Goal: Transaction & Acquisition: Purchase product/service

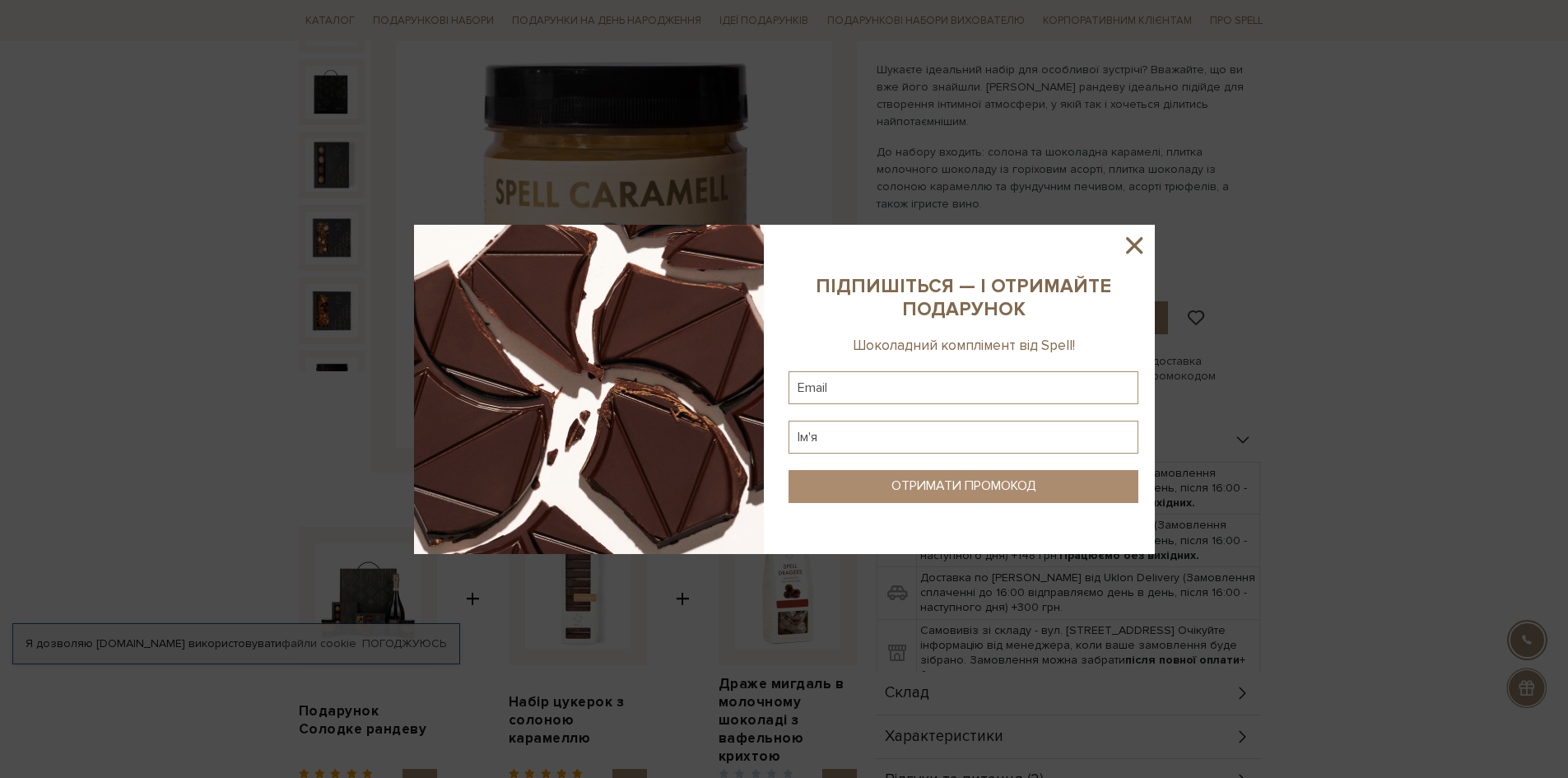
scroll to position [247, 0]
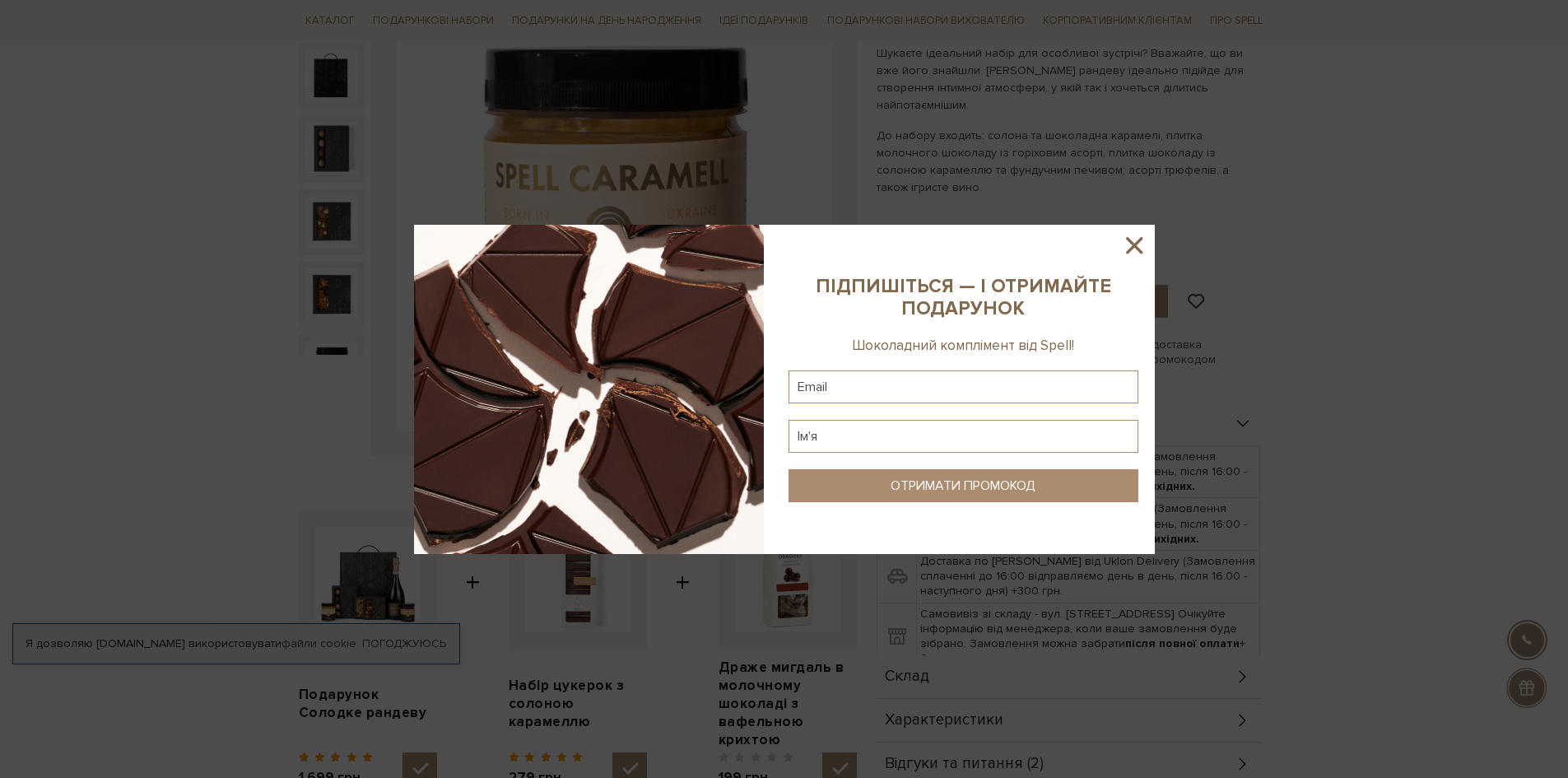
click at [1130, 245] on icon at bounding box center [1135, 245] width 28 height 28
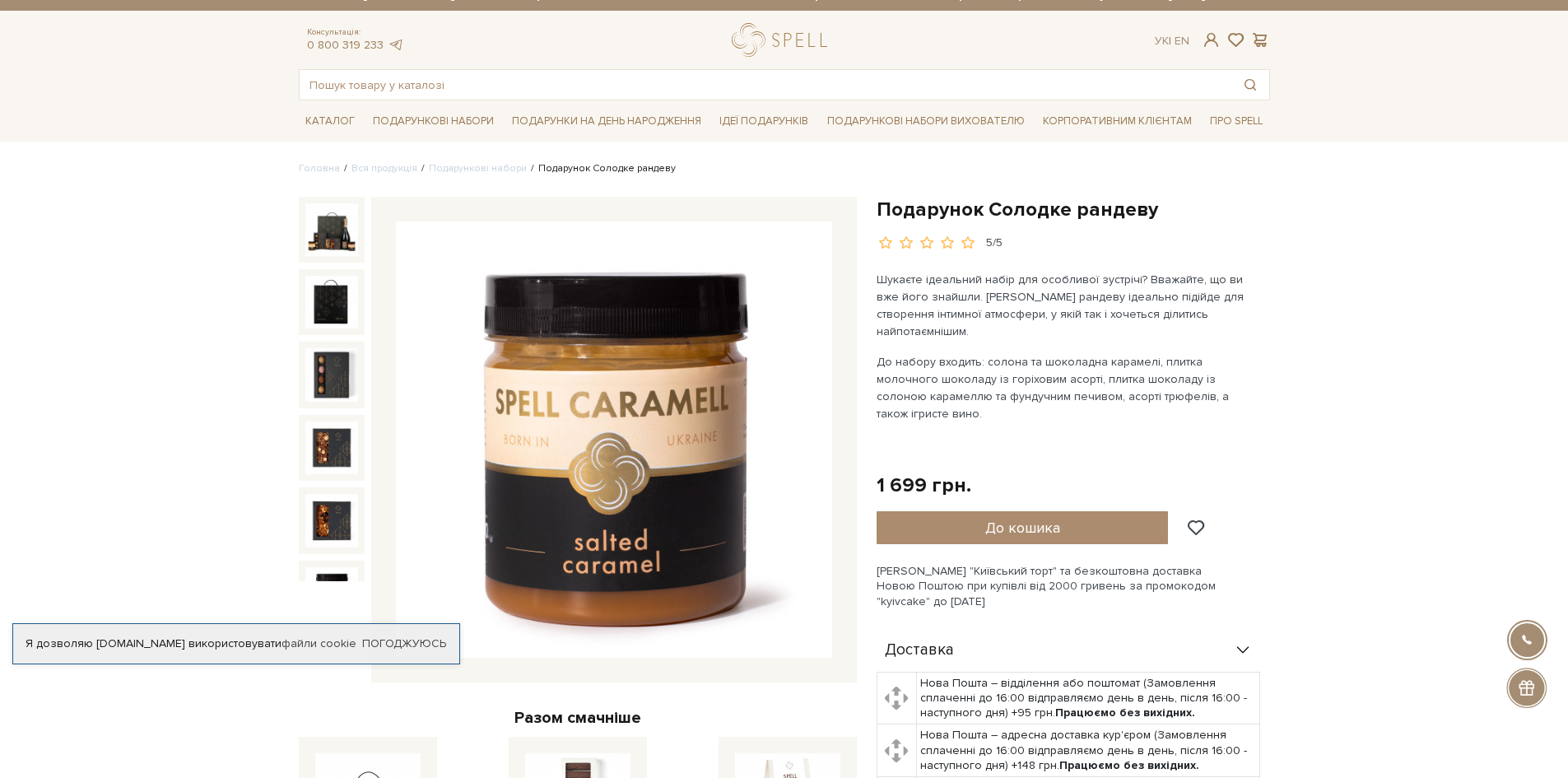
scroll to position [0, 0]
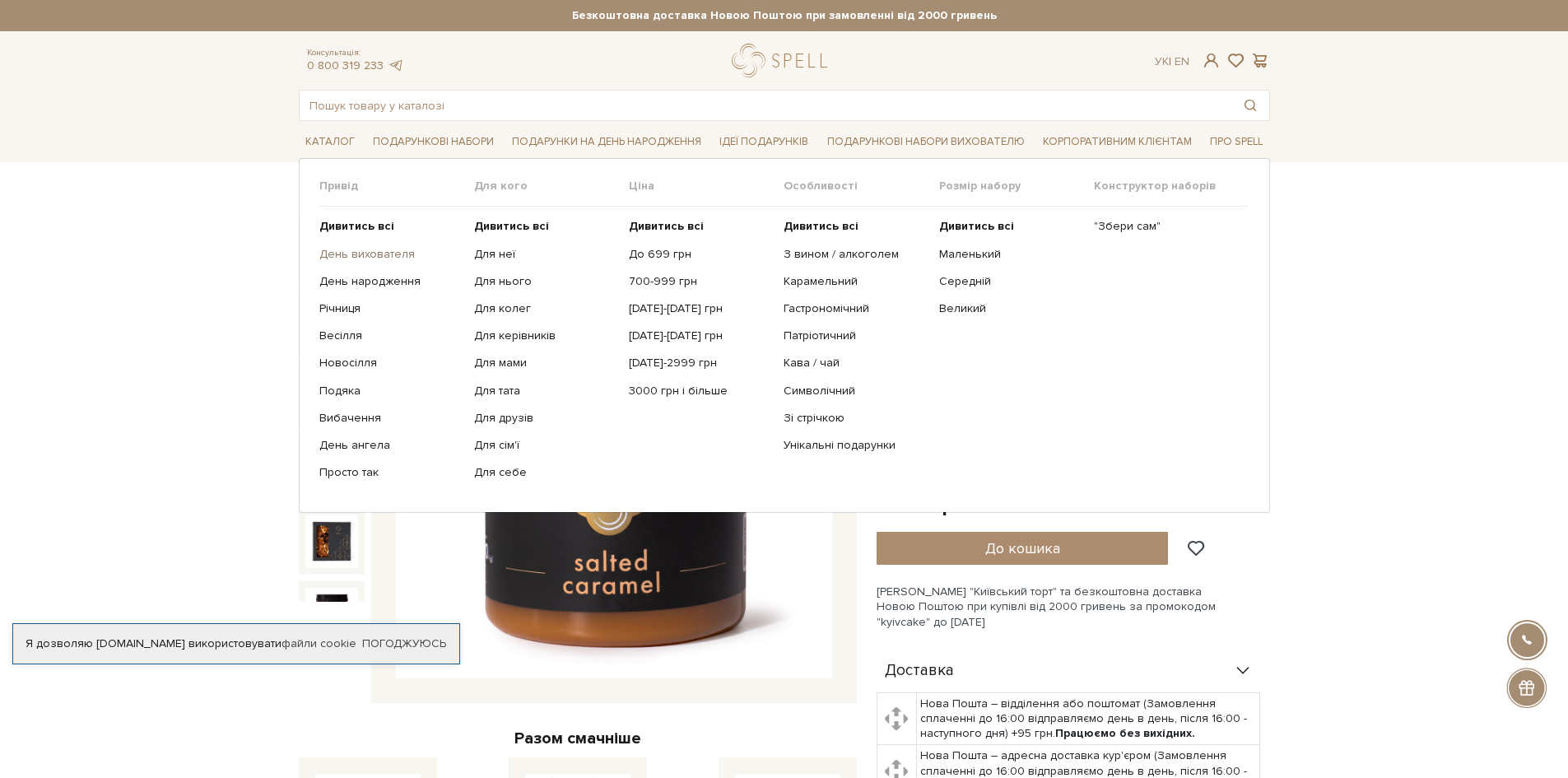
click at [383, 250] on link "День вихователя" at bounding box center [390, 254] width 142 height 15
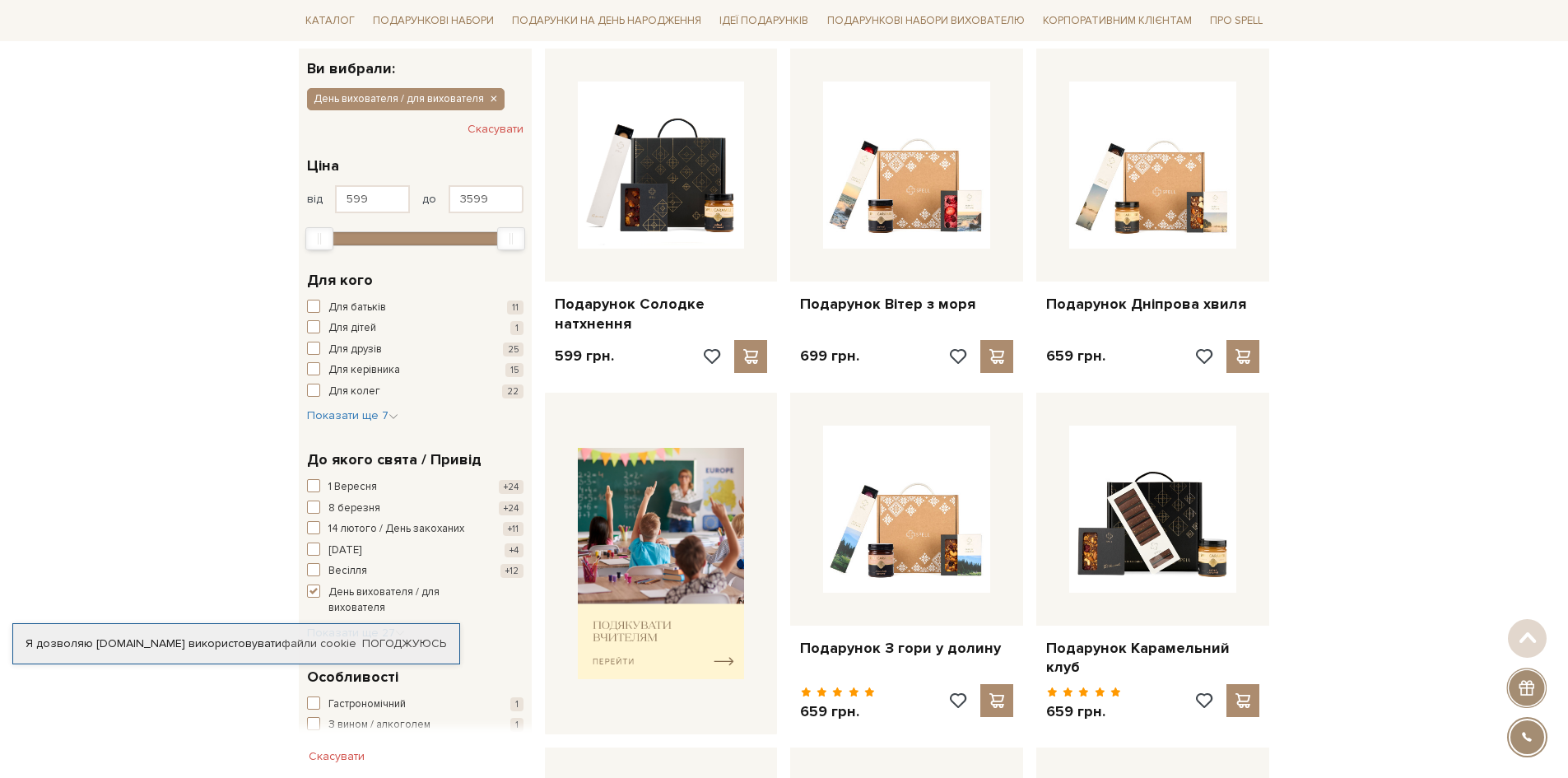
scroll to position [329, 0]
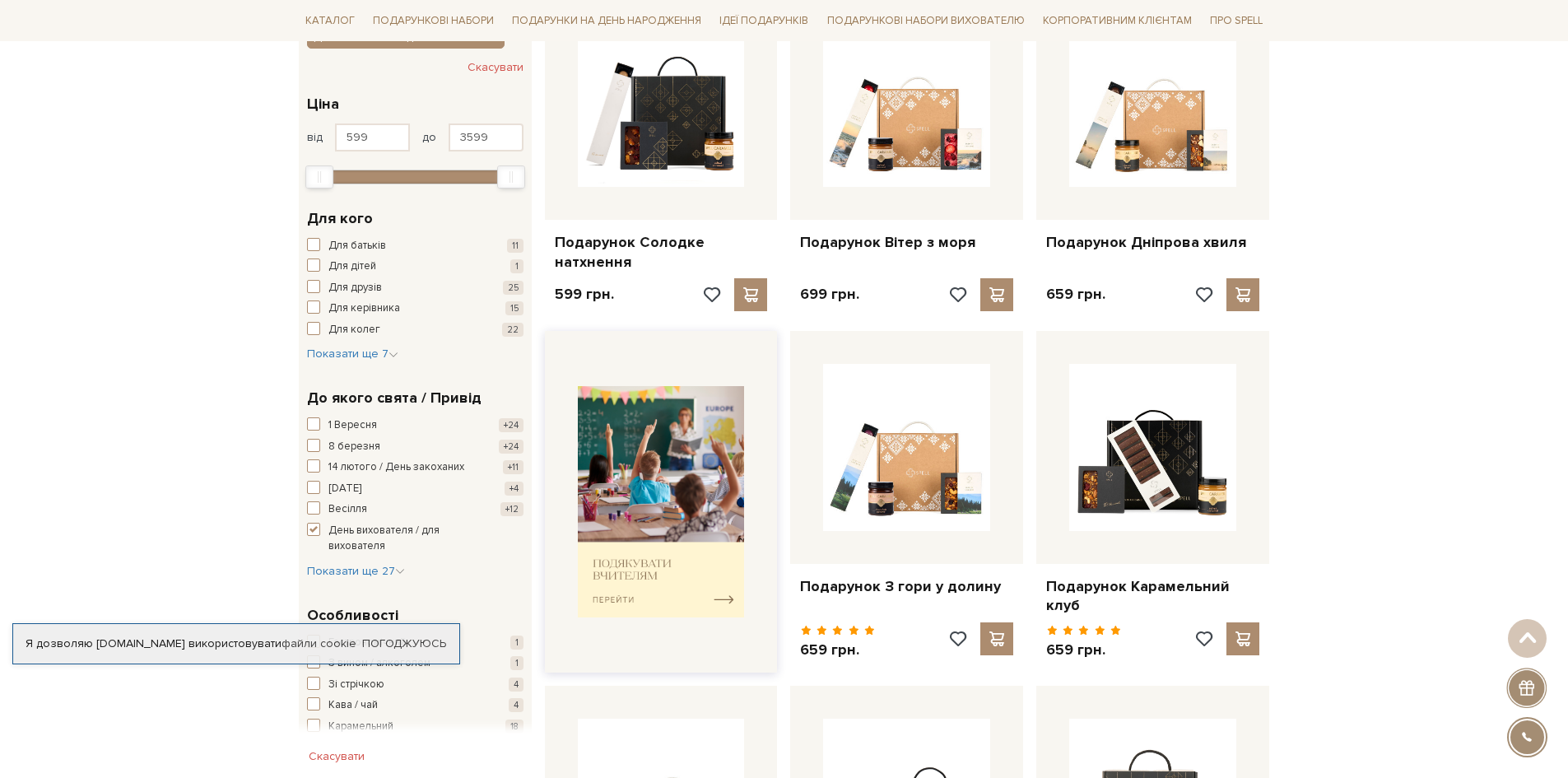
click at [628, 510] on img at bounding box center [661, 502] width 168 height 231
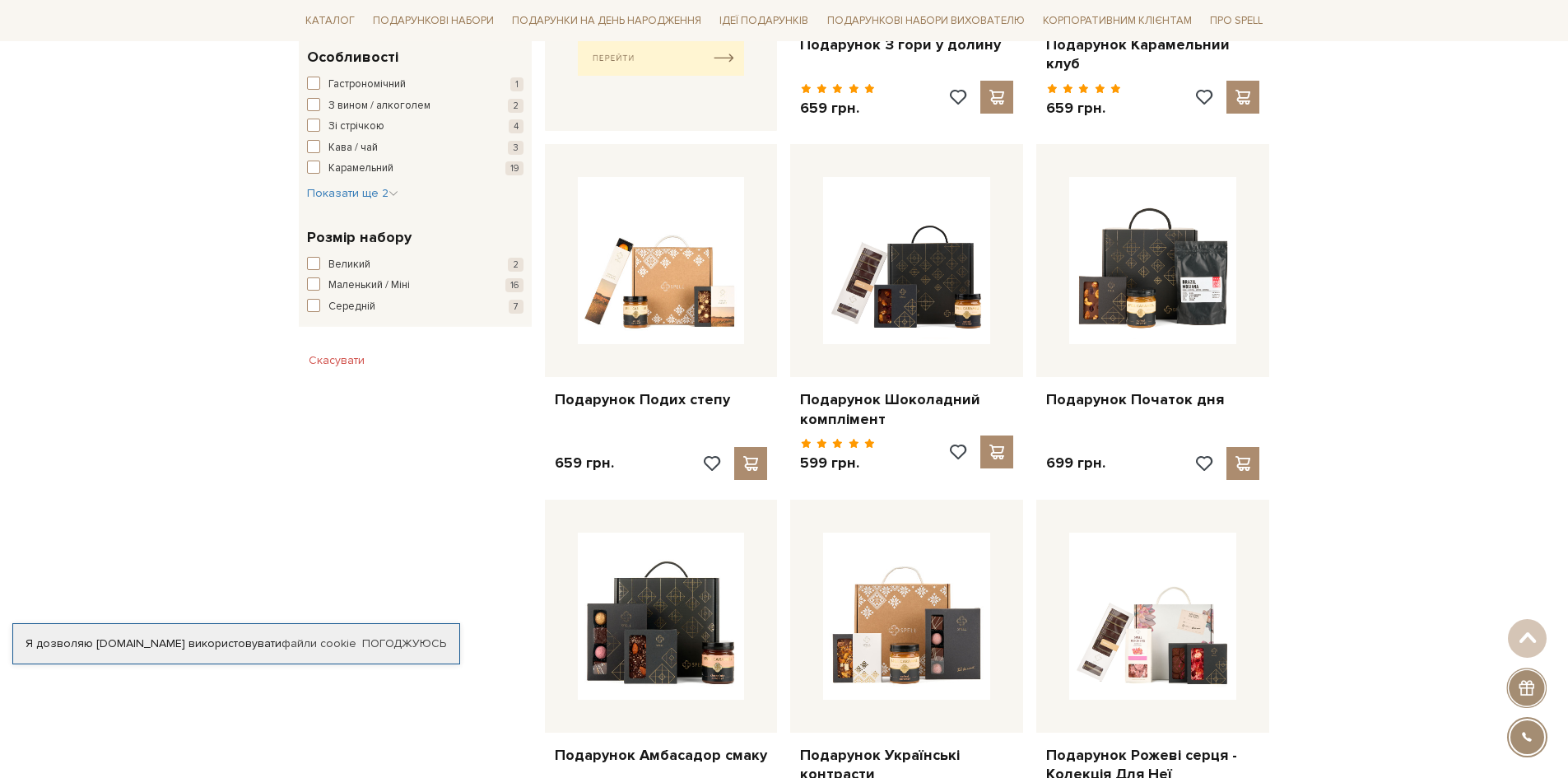
scroll to position [1070, 0]
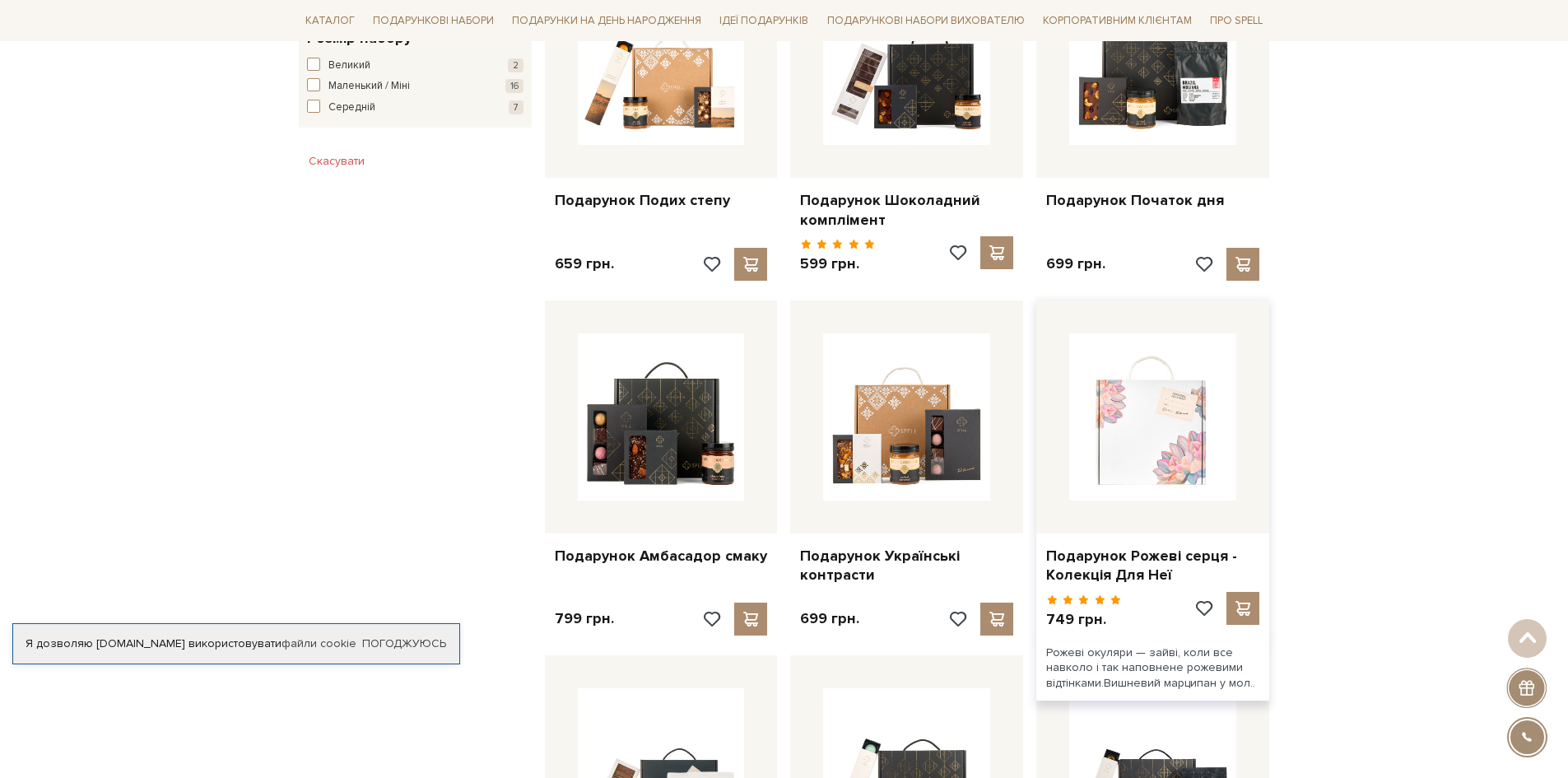
click at [1187, 472] on img at bounding box center [1154, 417] width 168 height 168
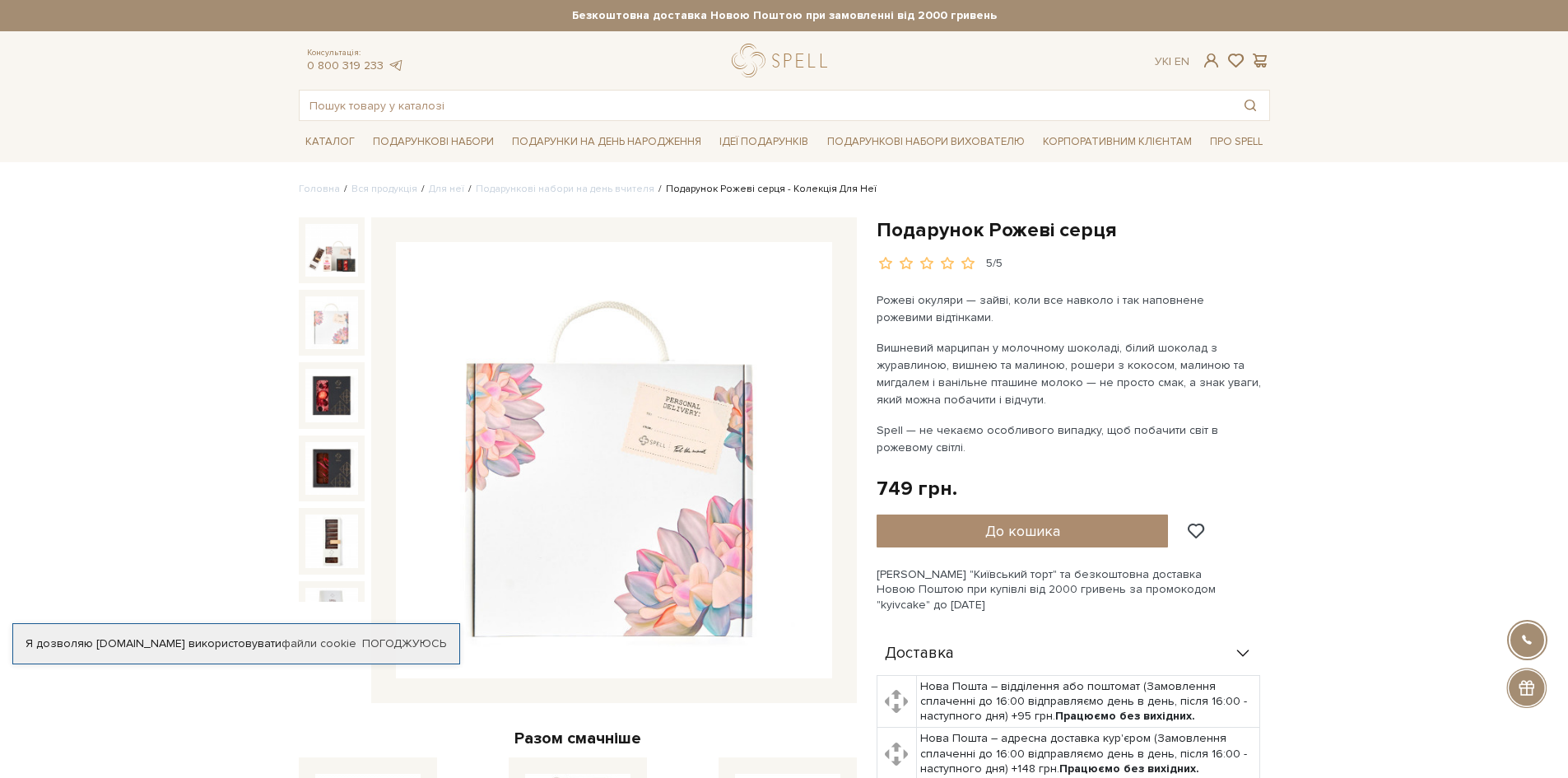
click at [320, 331] on img at bounding box center [332, 322] width 53 height 53
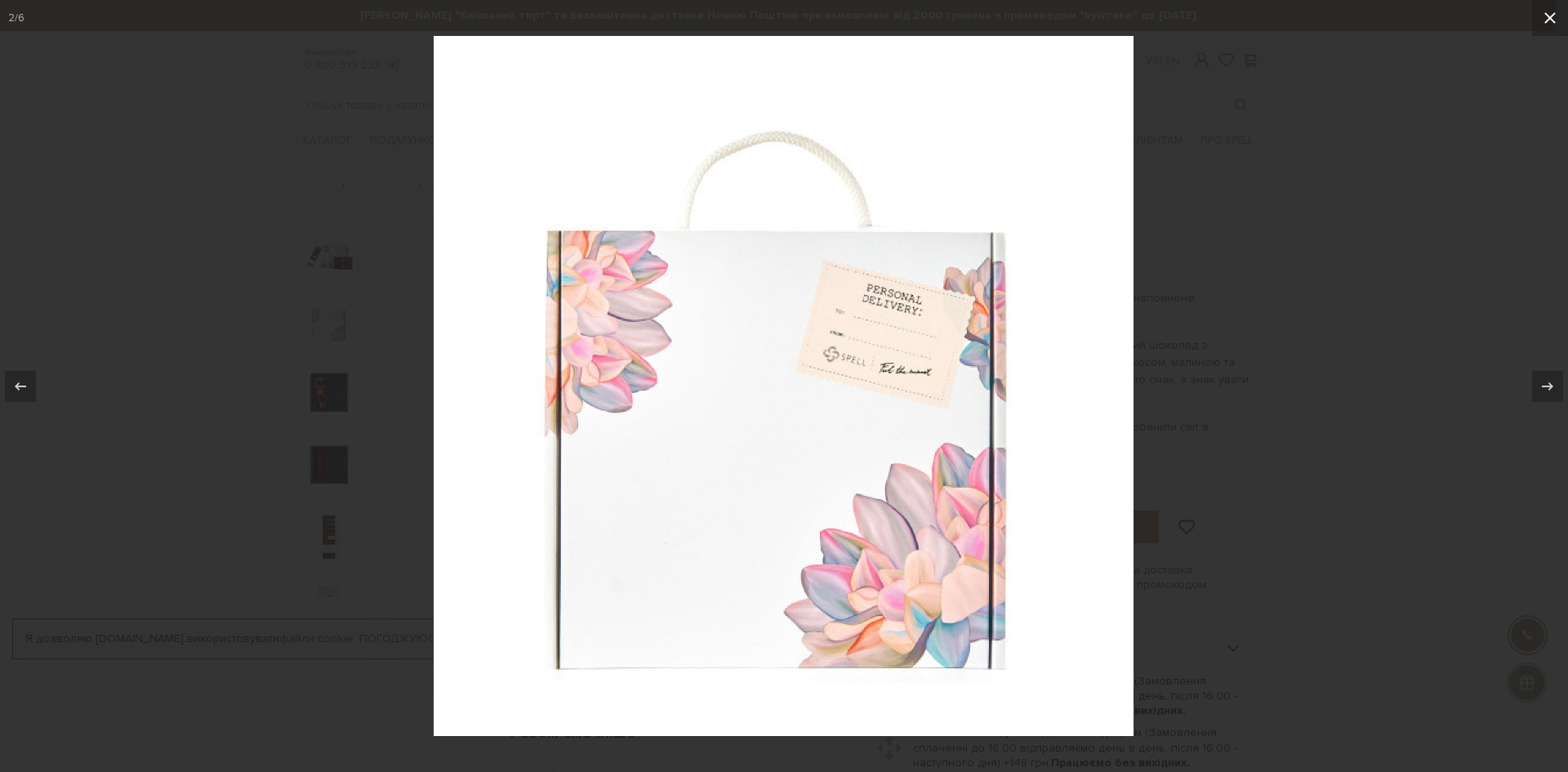
click at [1554, 13] on button at bounding box center [1550, 18] width 36 height 36
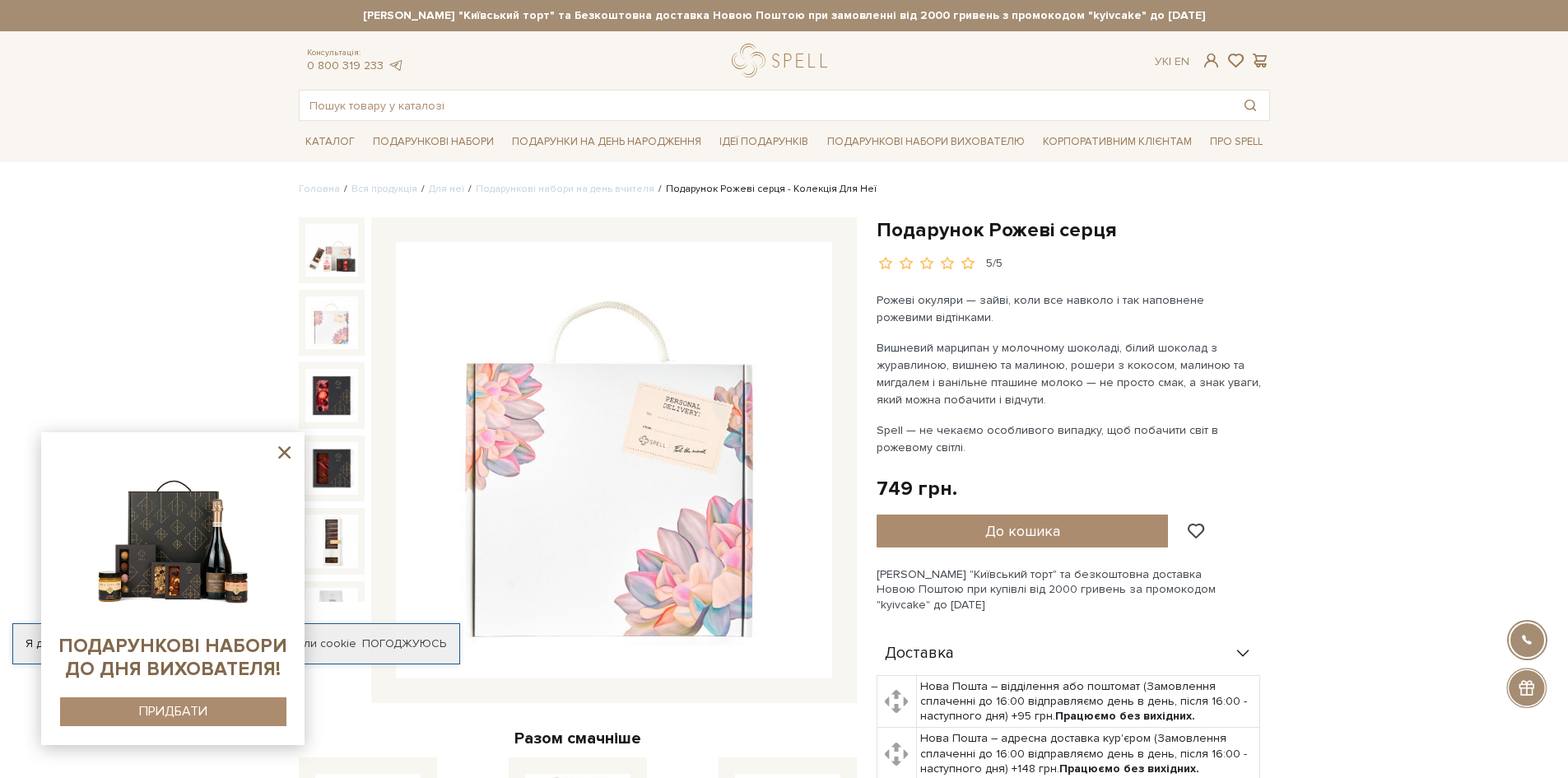
click at [186, 581] on img at bounding box center [173, 534] width 168 height 168
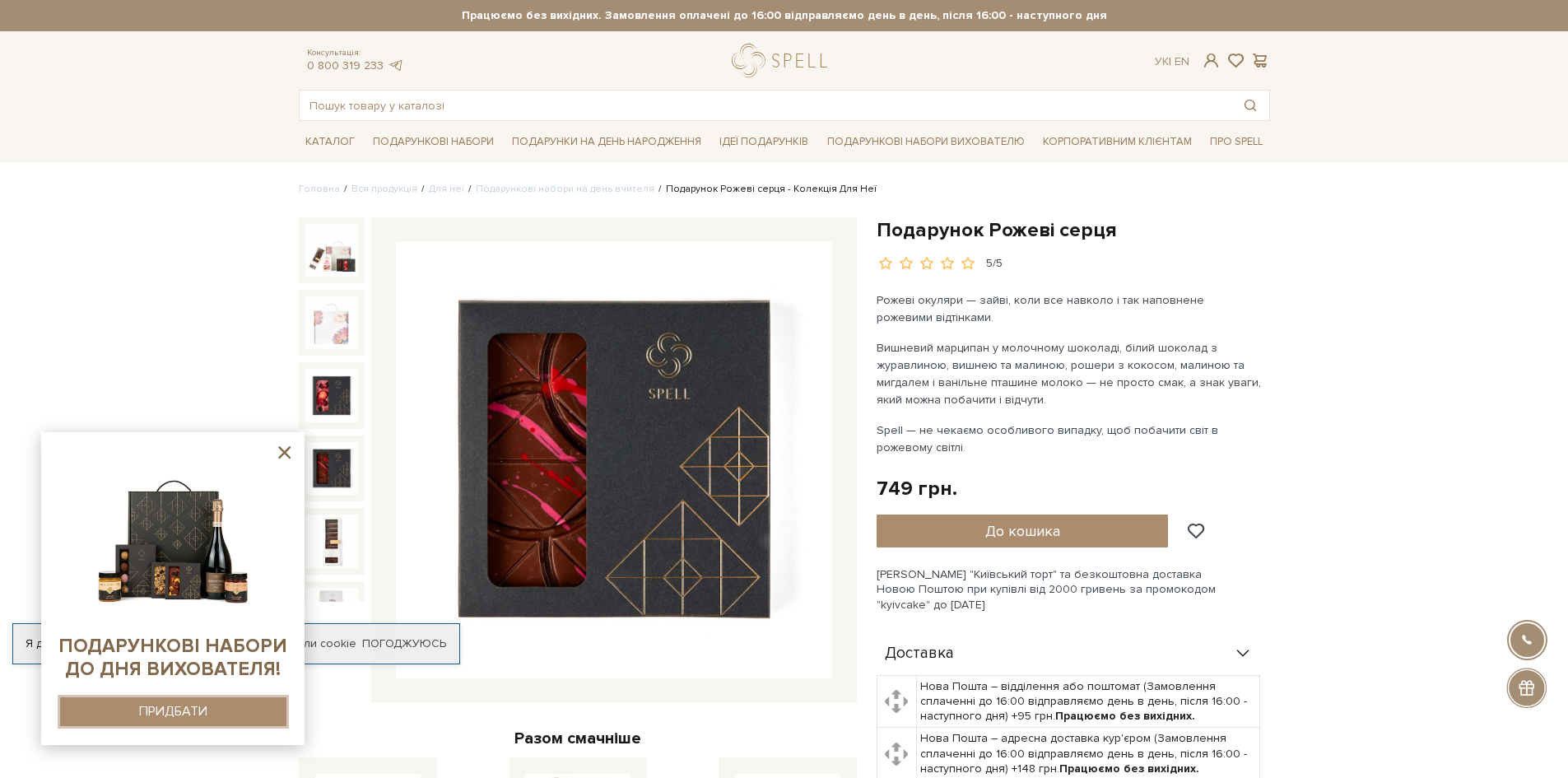
click at [135, 719] on button "ПРИДБАТИ" at bounding box center [174, 712] width 226 height 28
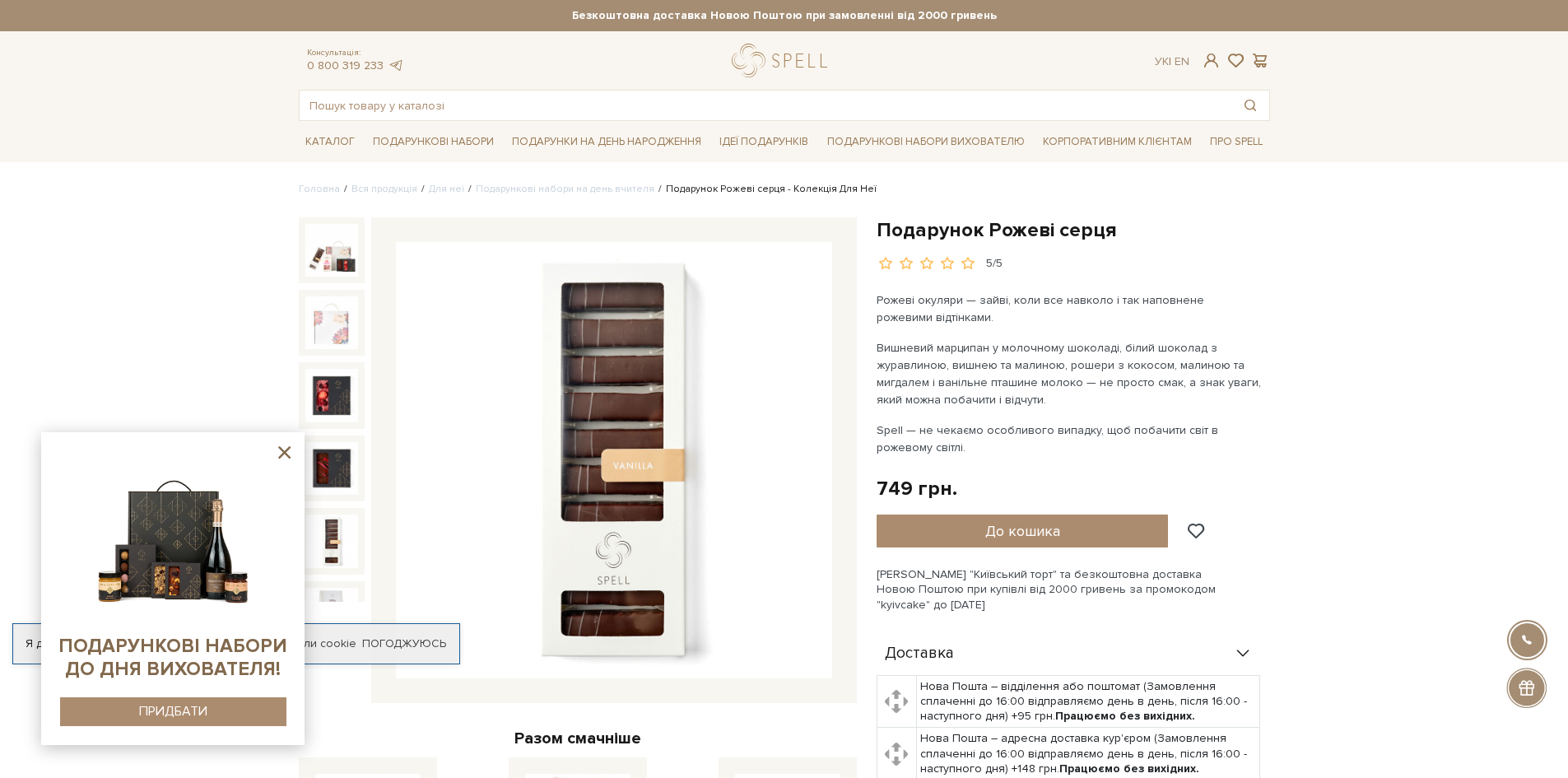
click at [168, 566] on img at bounding box center [173, 534] width 168 height 168
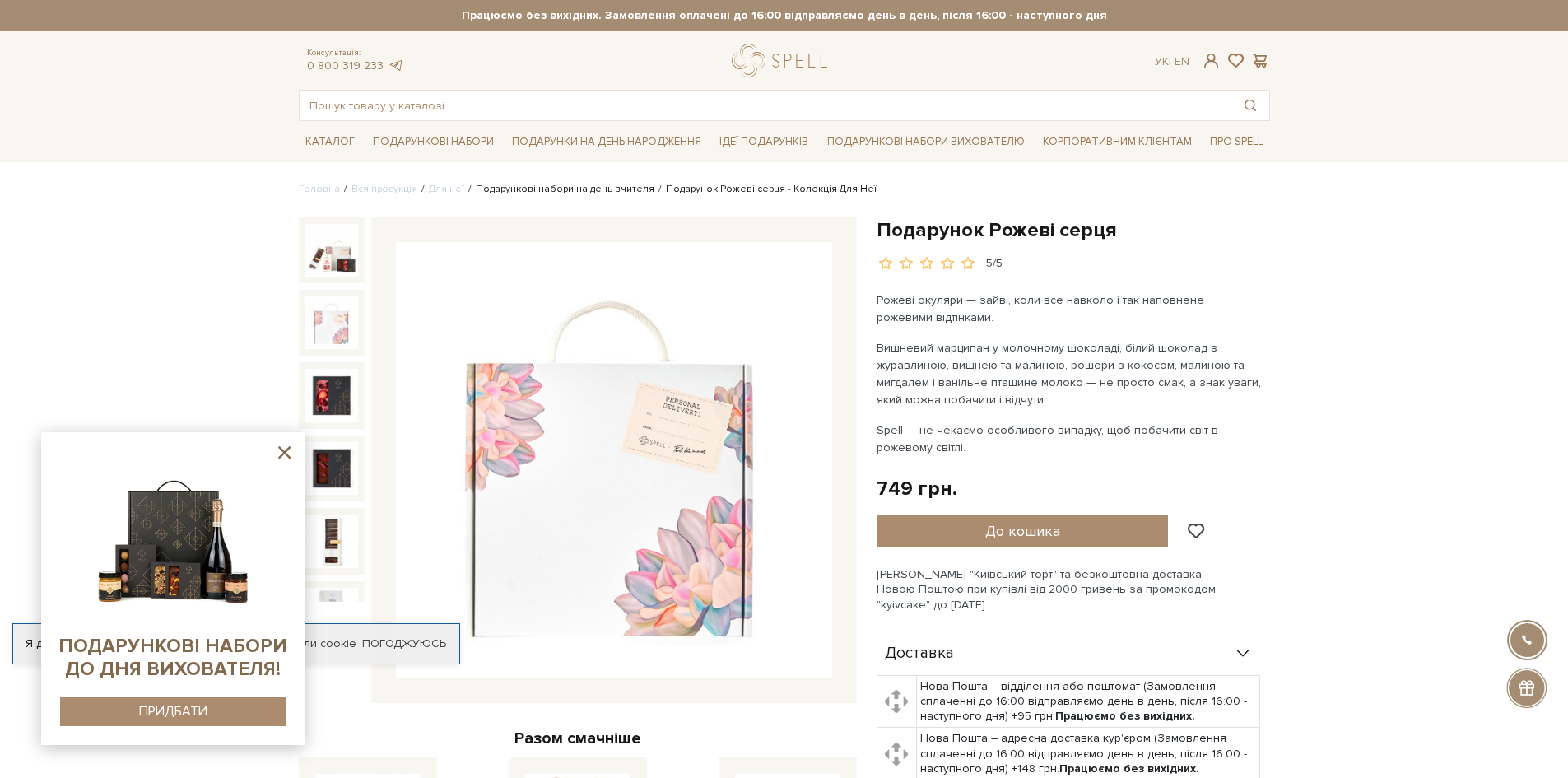
click at [536, 186] on link "Подарункові набори на день вчителя" at bounding box center [565, 189] width 179 height 12
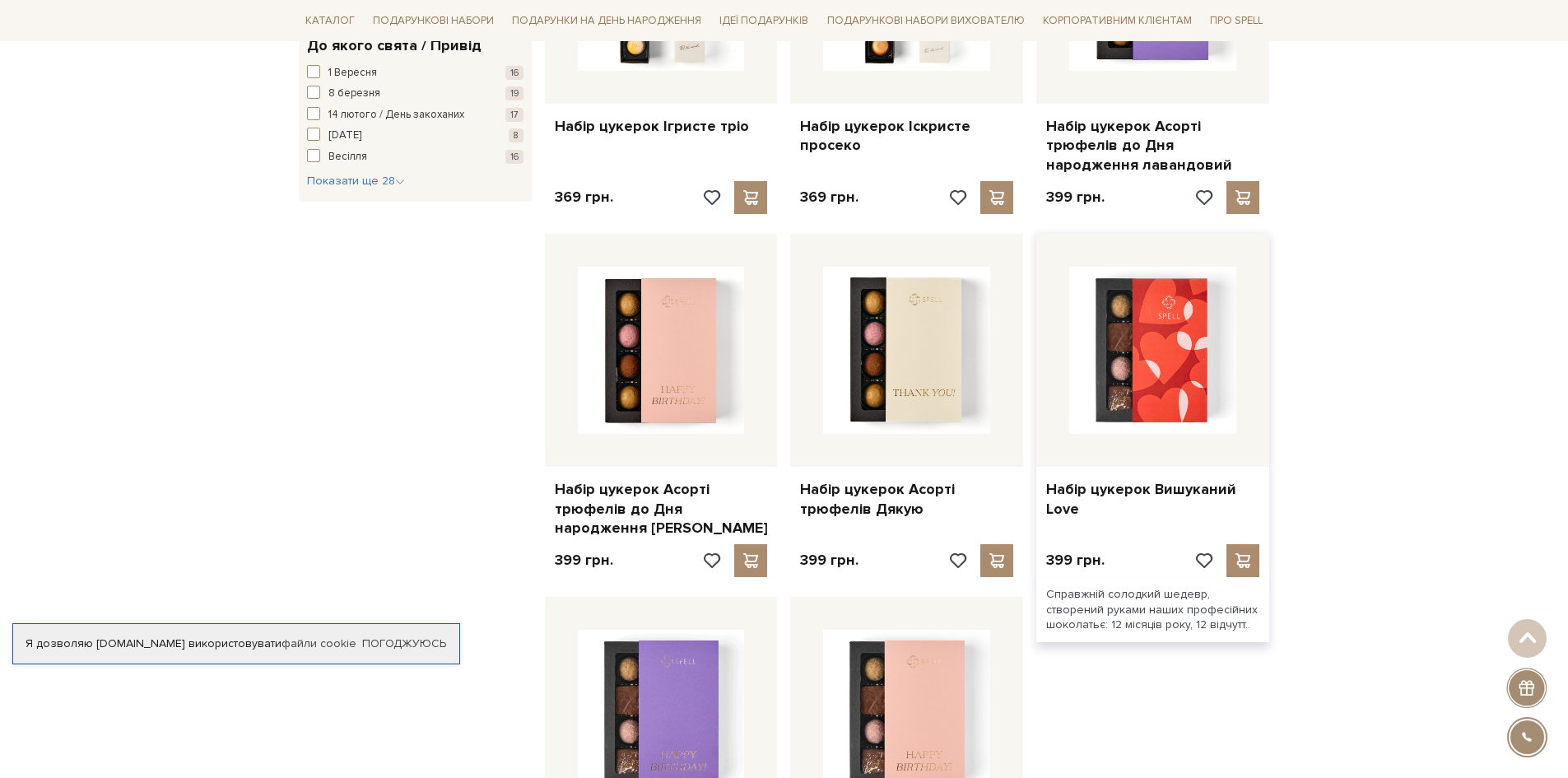
scroll to position [1482, 0]
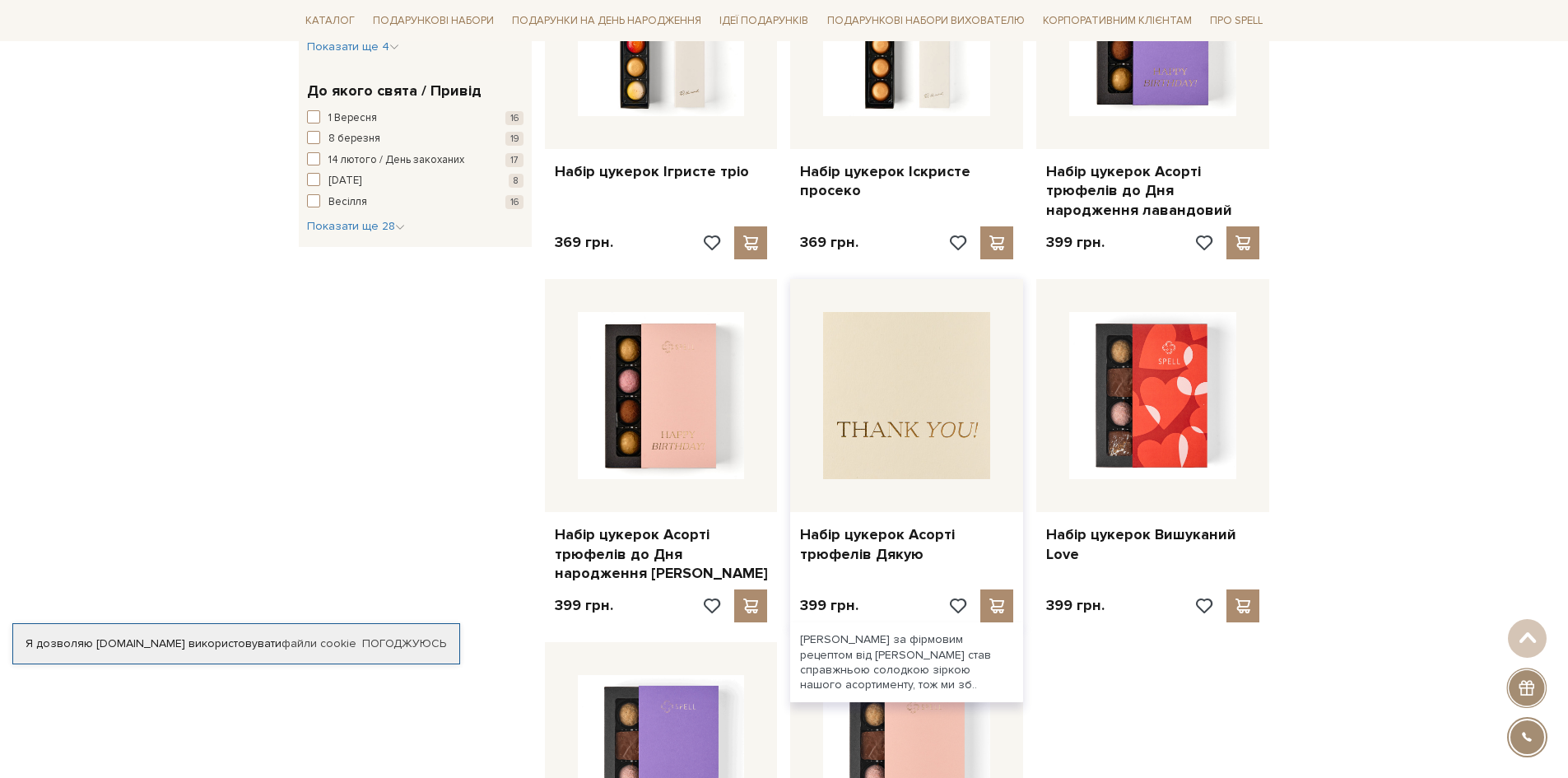
click at [886, 424] on img at bounding box center [907, 395] width 168 height 168
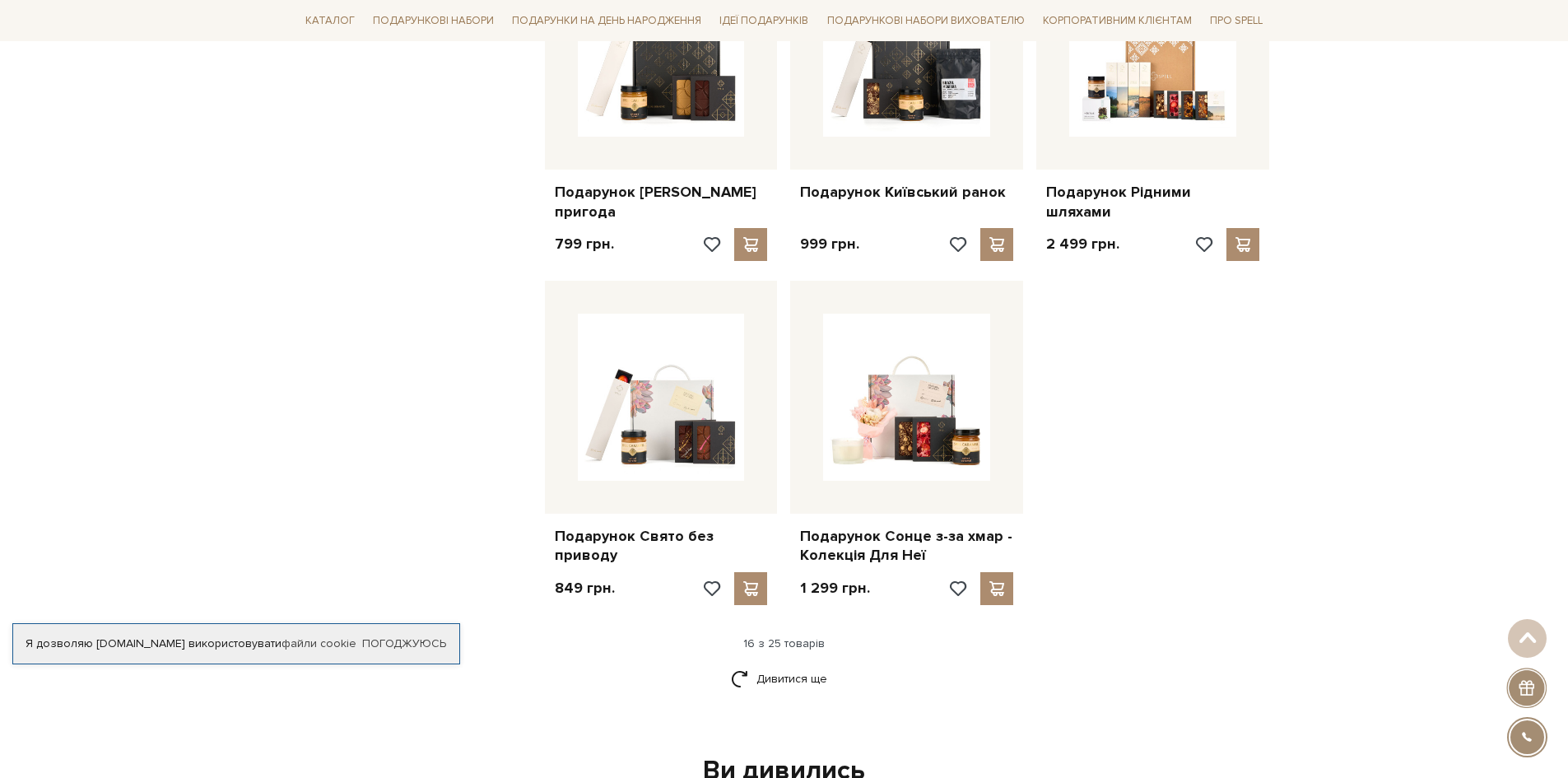
scroll to position [1812, 0]
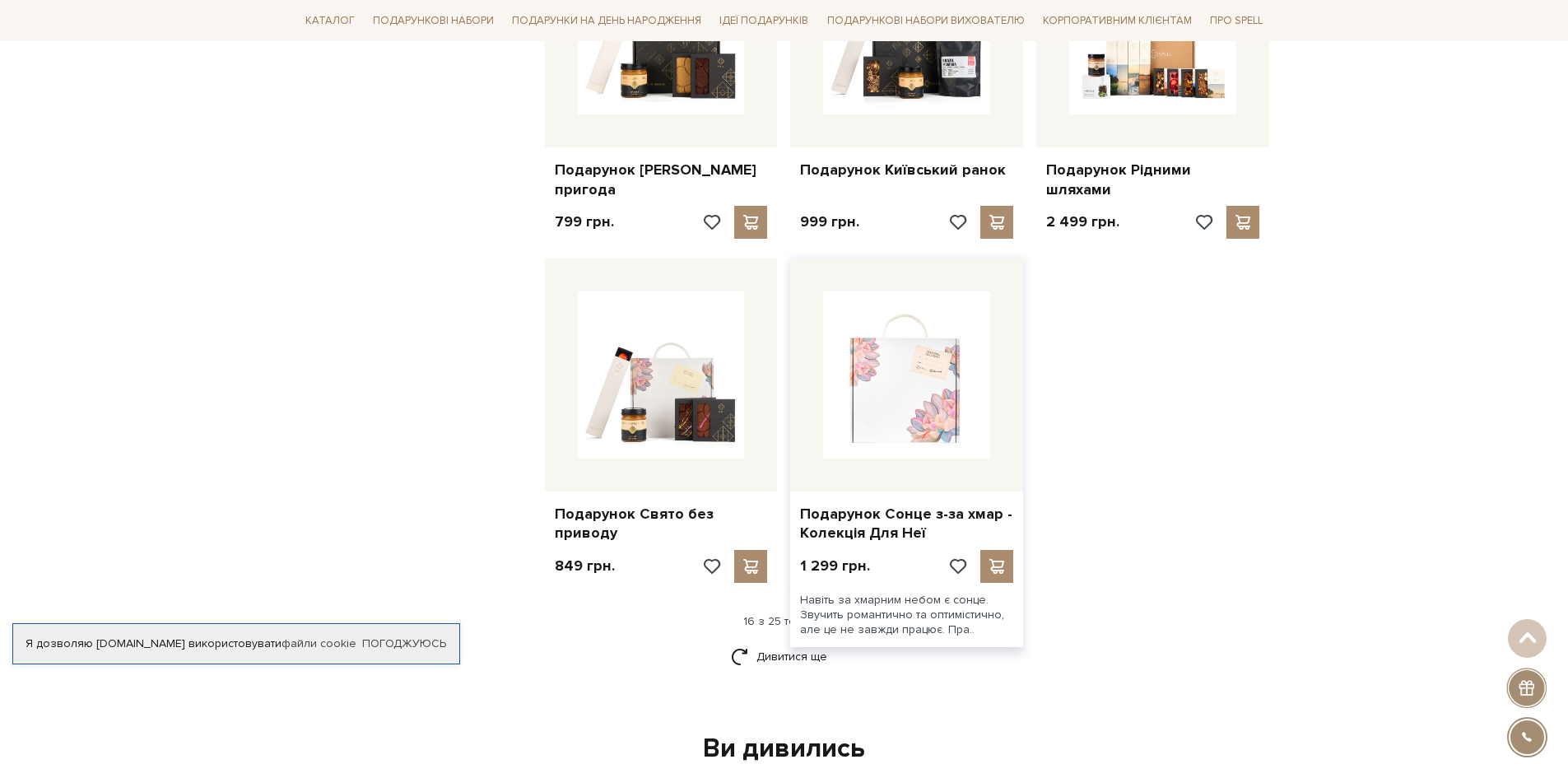
click at [901, 342] on img at bounding box center [907, 376] width 168 height 168
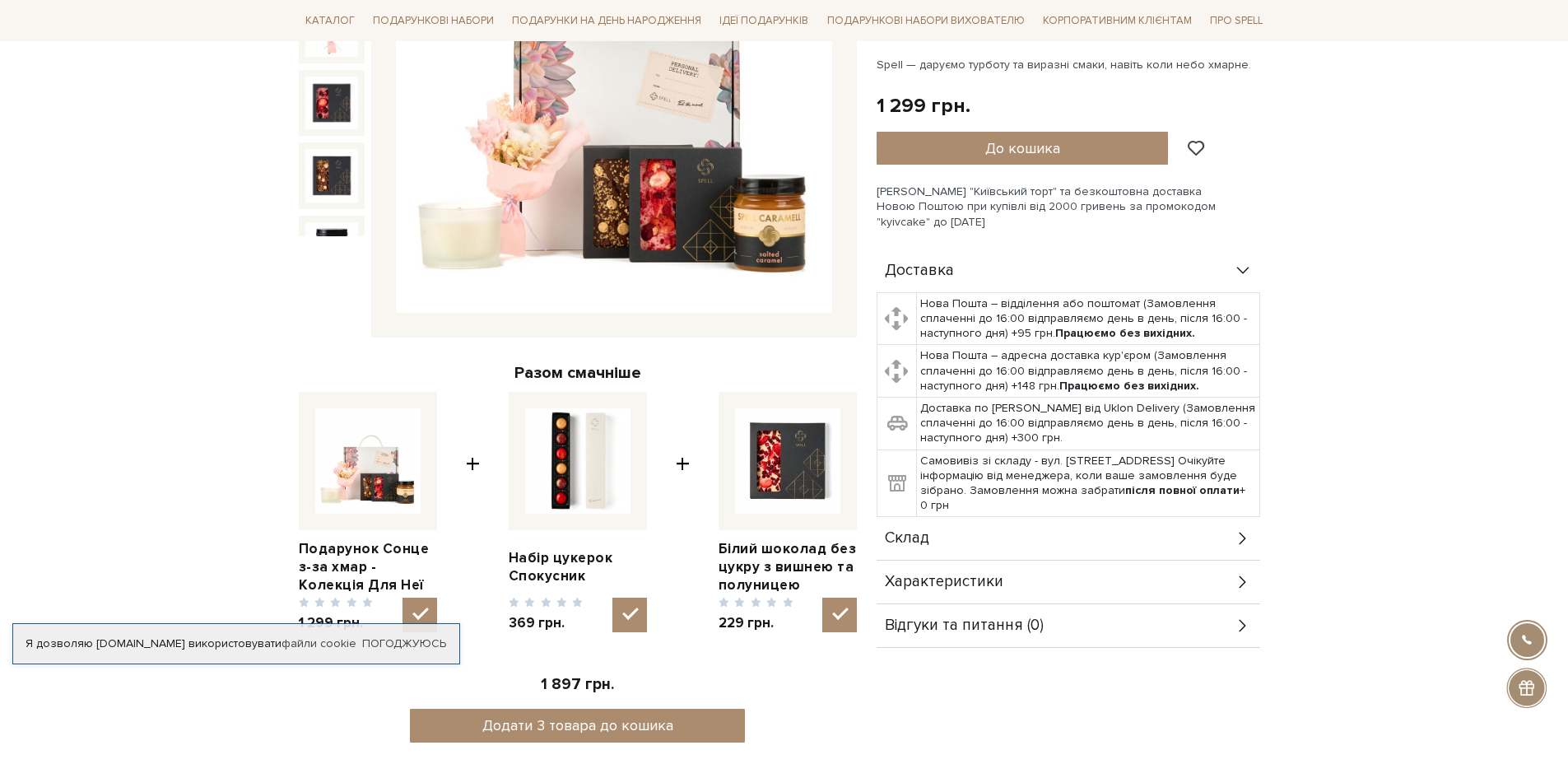
scroll to position [412, 0]
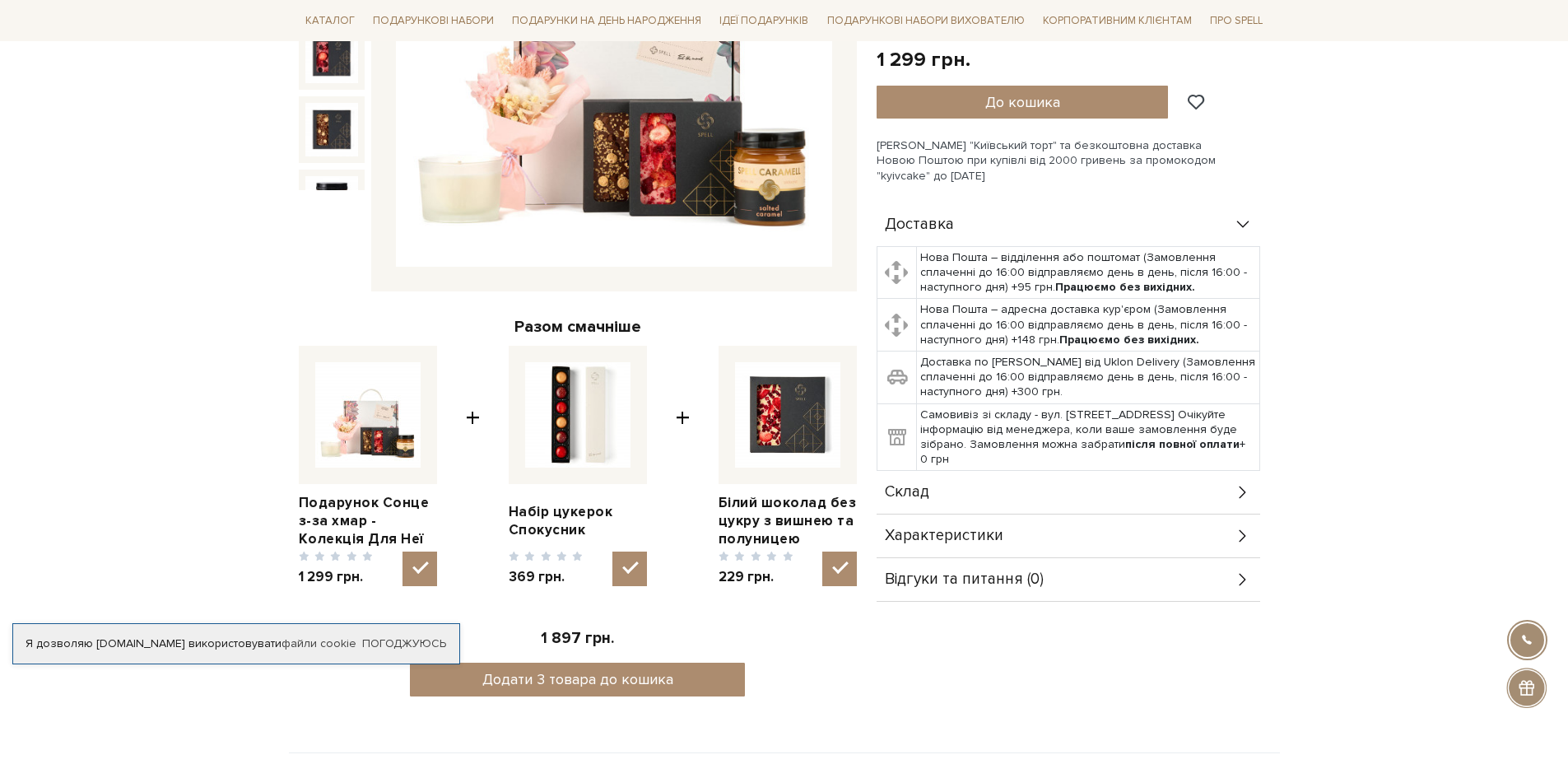
click at [546, 411] on img at bounding box center [578, 415] width 105 height 105
click at [612, 552] on input "checkbox" at bounding box center [629, 569] width 35 height 35
checkbox input "false"
click at [560, 509] on link "Набір цукерок Спокусник" at bounding box center [578, 522] width 138 height 36
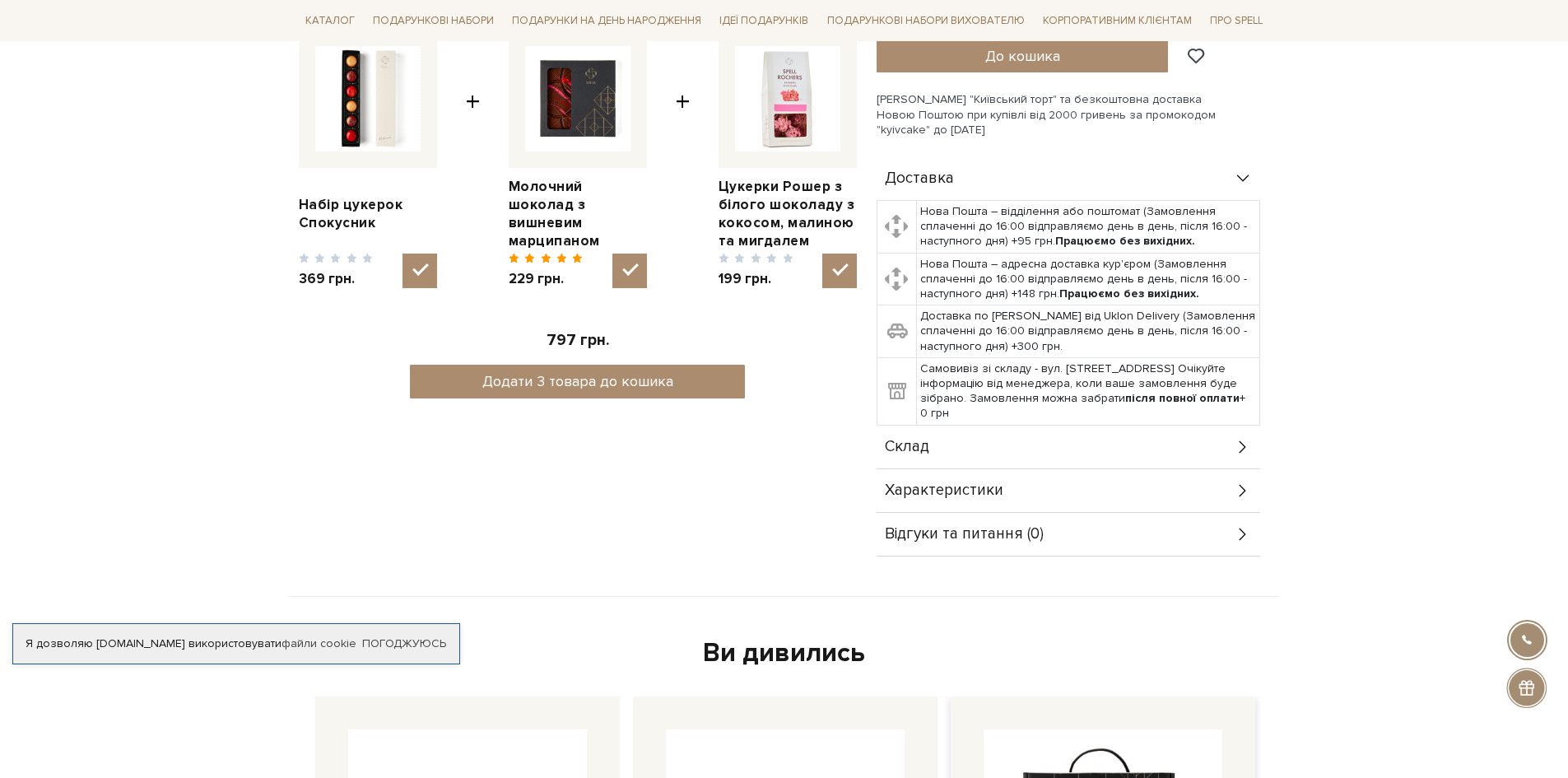
scroll to position [741, 0]
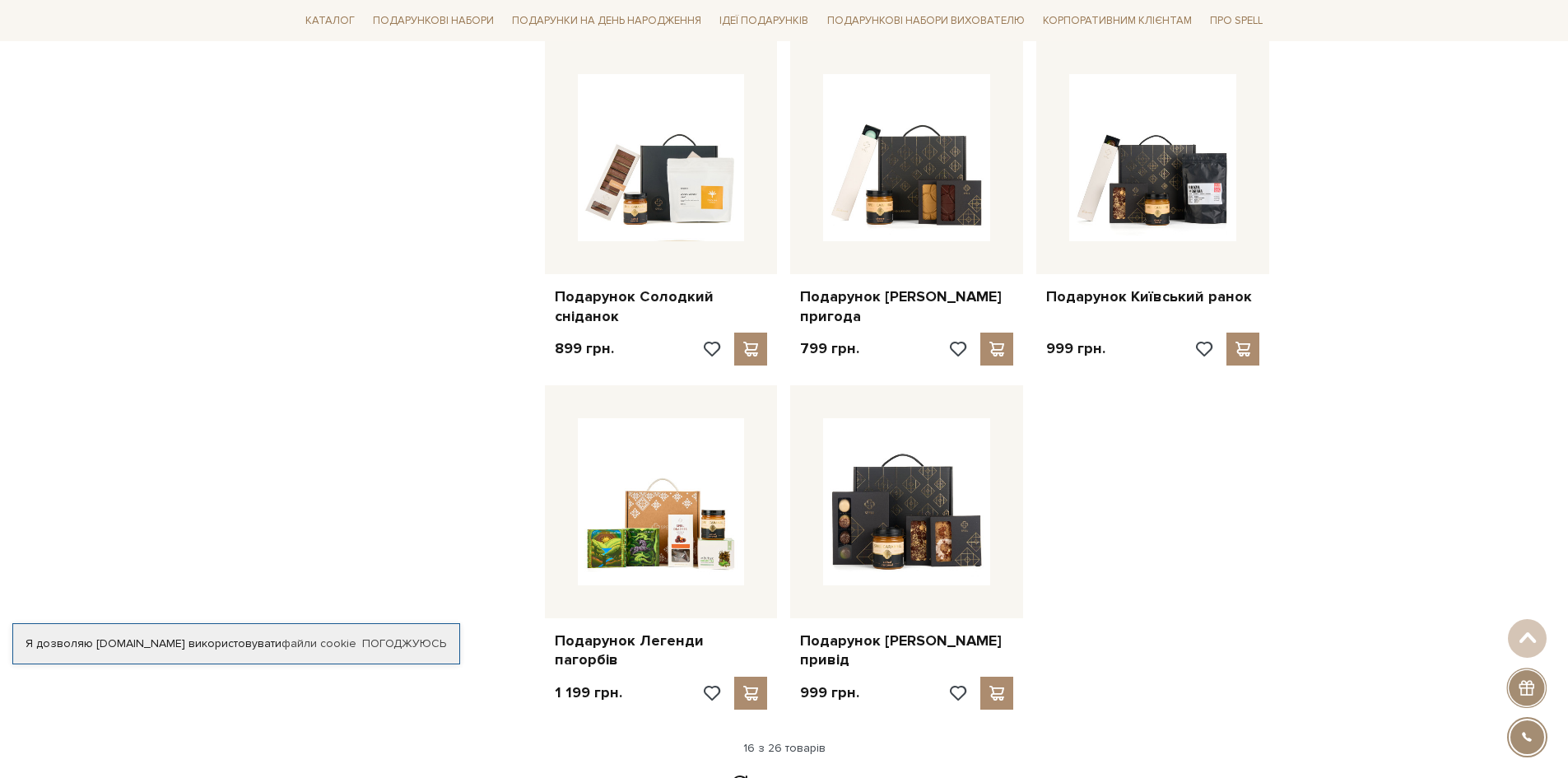
scroll to position [1729, 0]
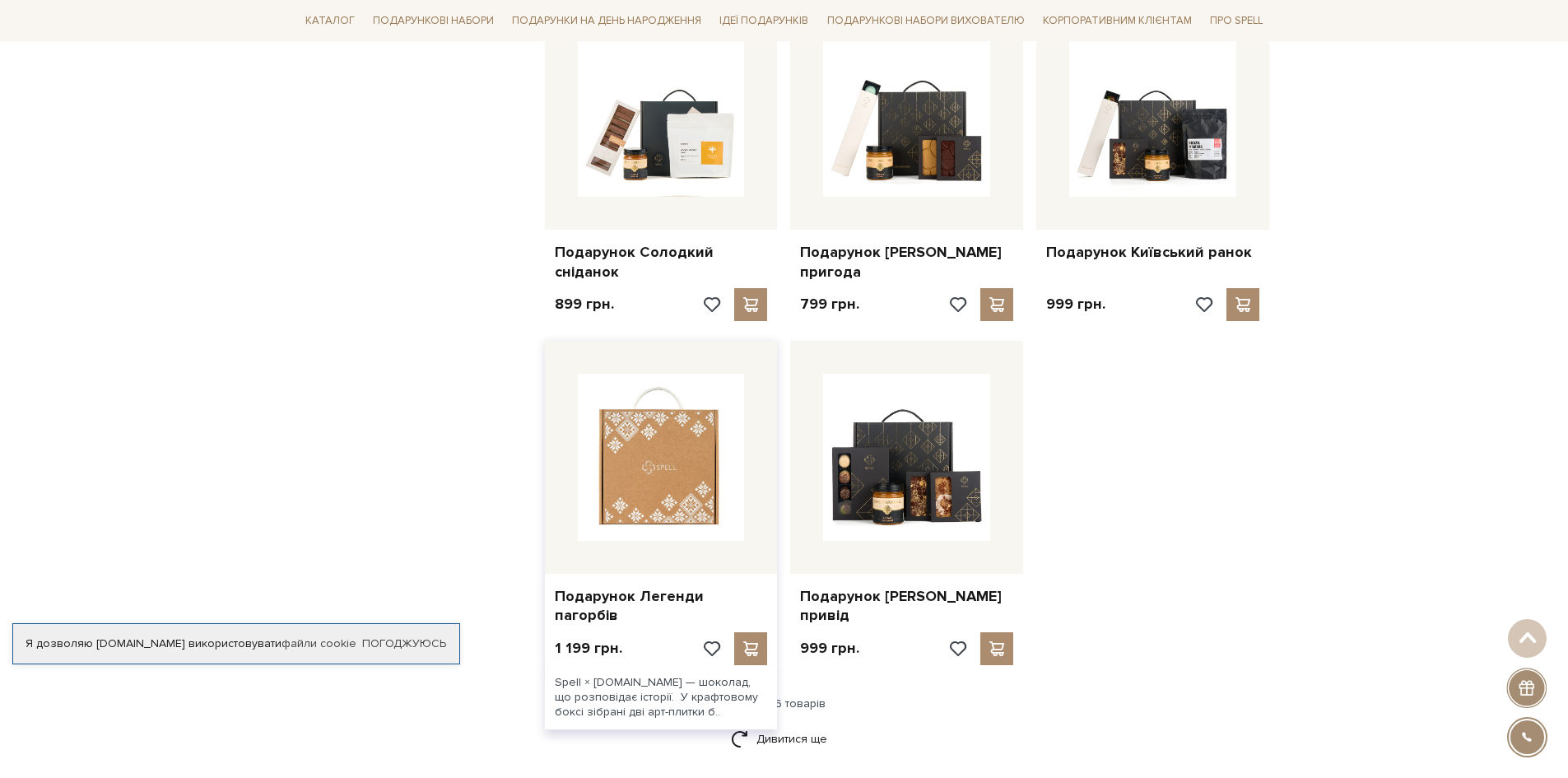
click at [623, 445] on img at bounding box center [661, 458] width 168 height 168
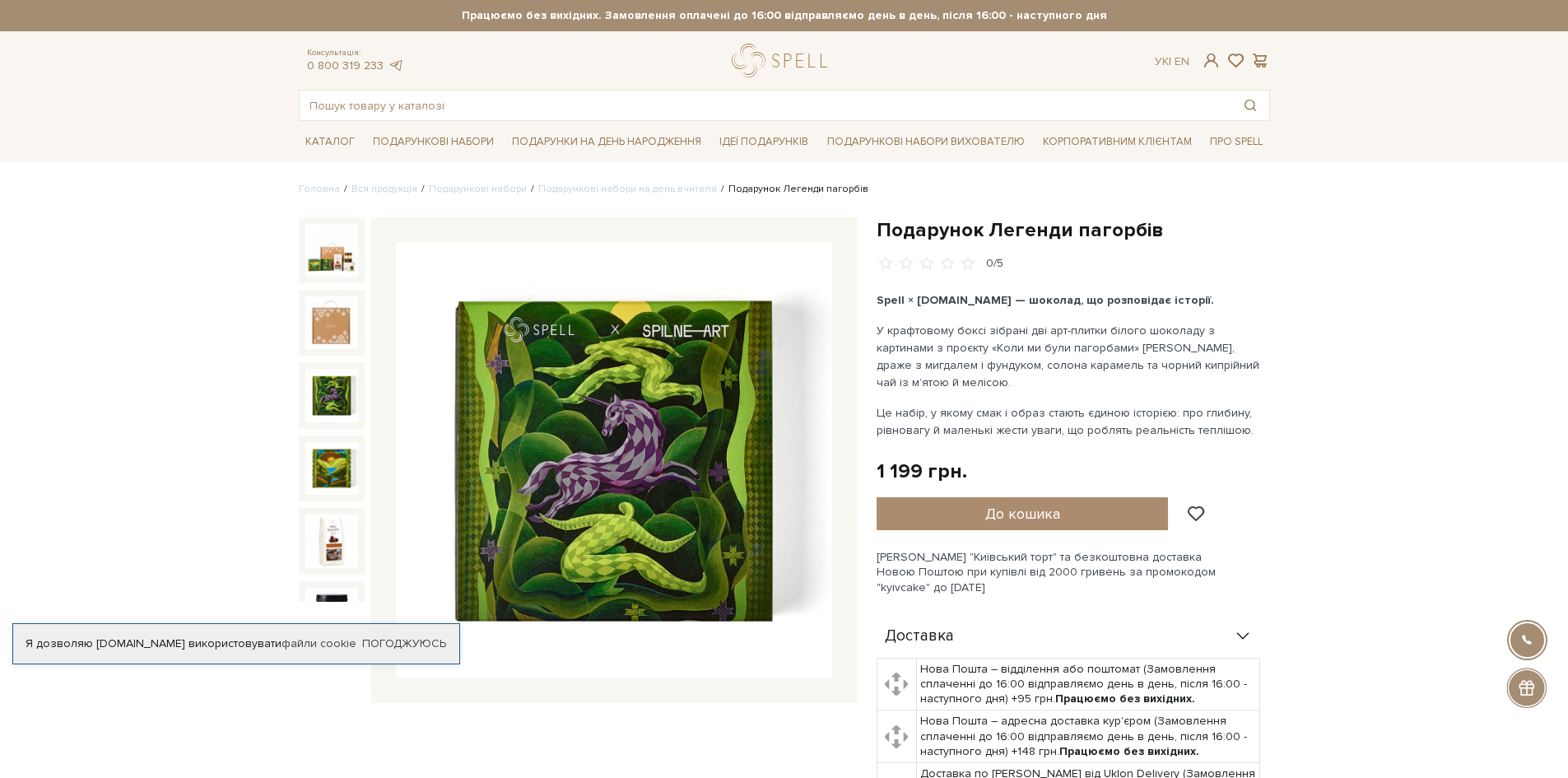
click at [326, 398] on img at bounding box center [332, 395] width 53 height 53
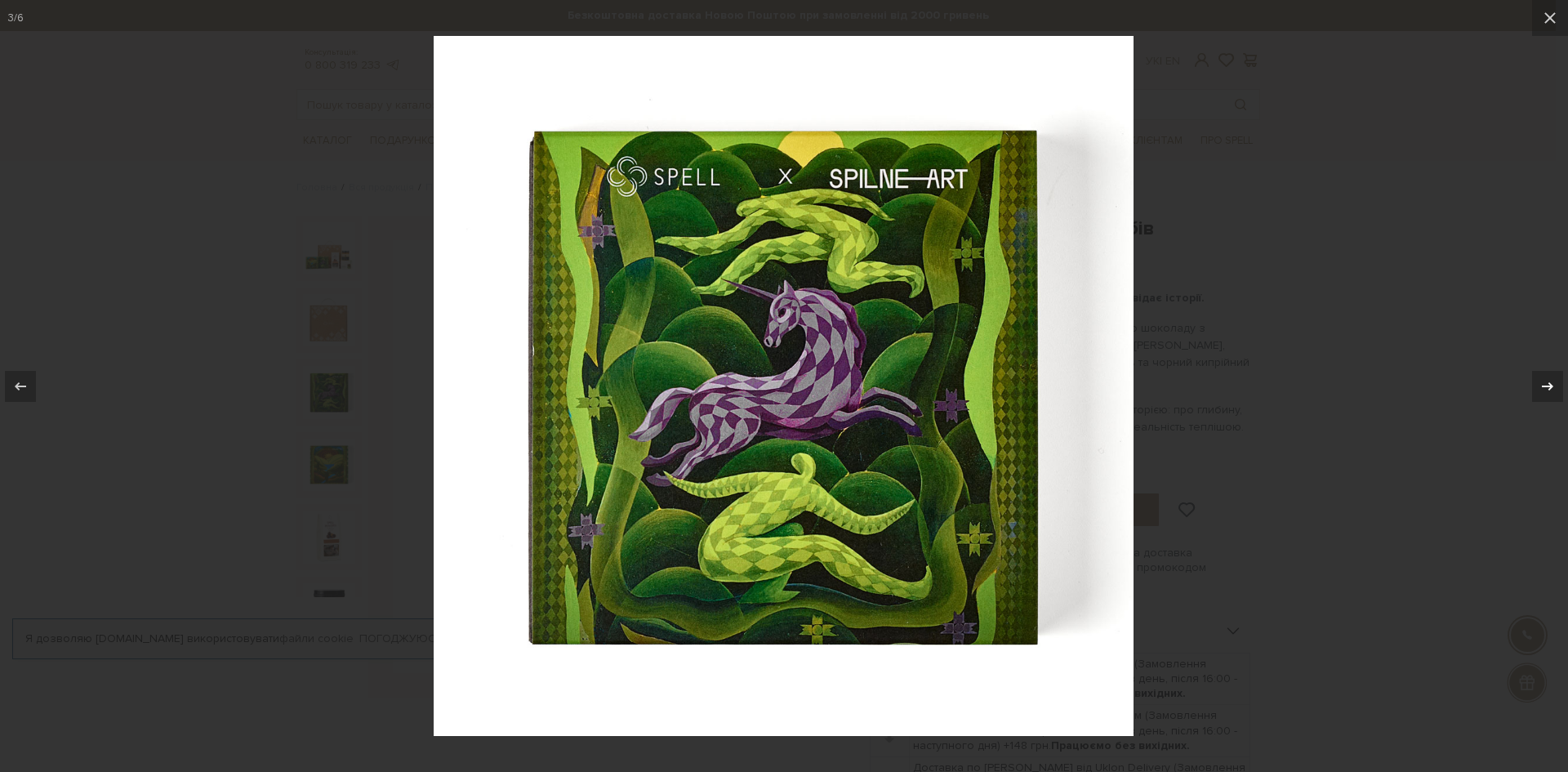
click at [1535, 390] on div at bounding box center [1547, 386] width 31 height 31
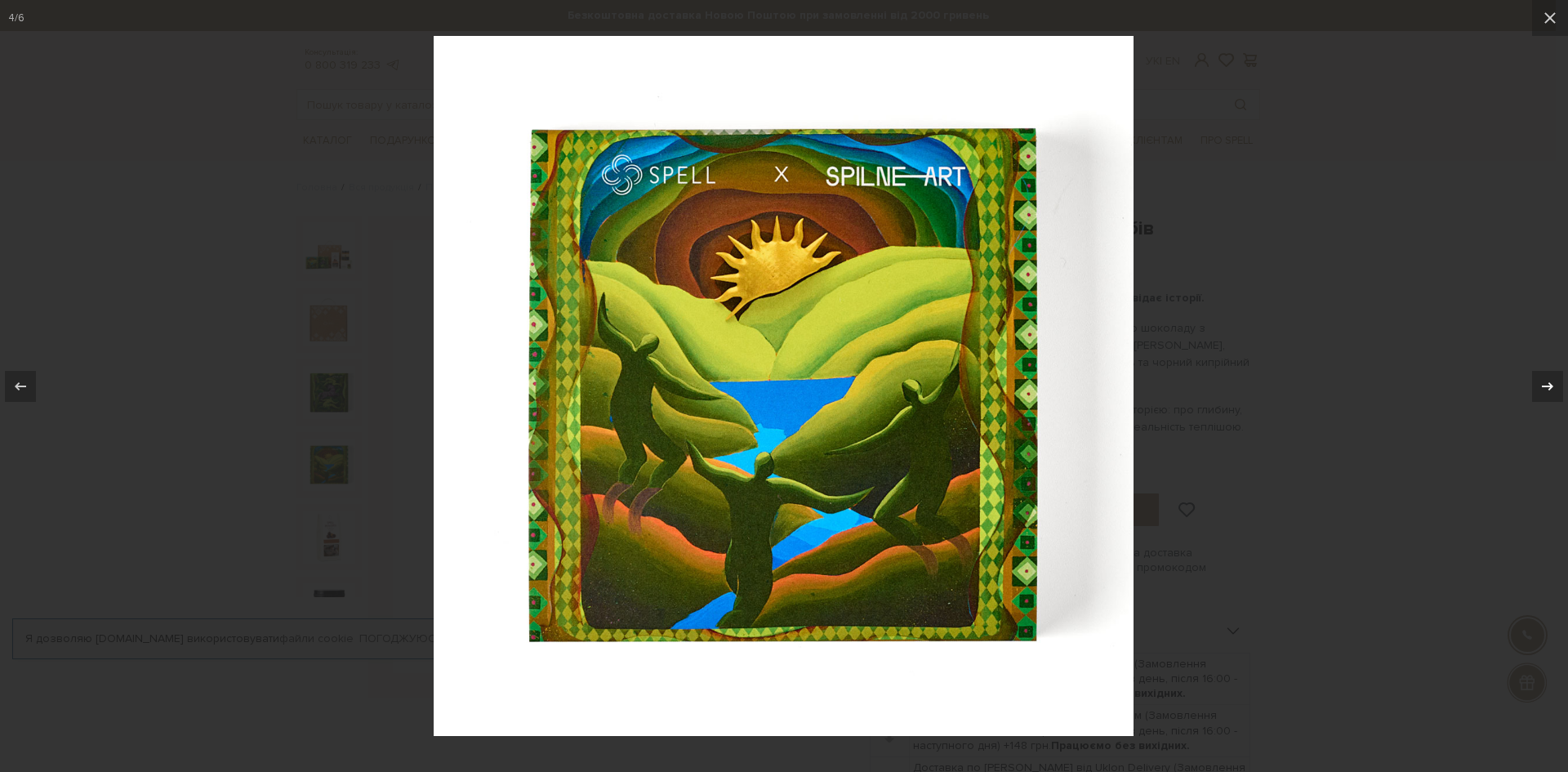
click at [1537, 390] on icon at bounding box center [1547, 386] width 20 height 20
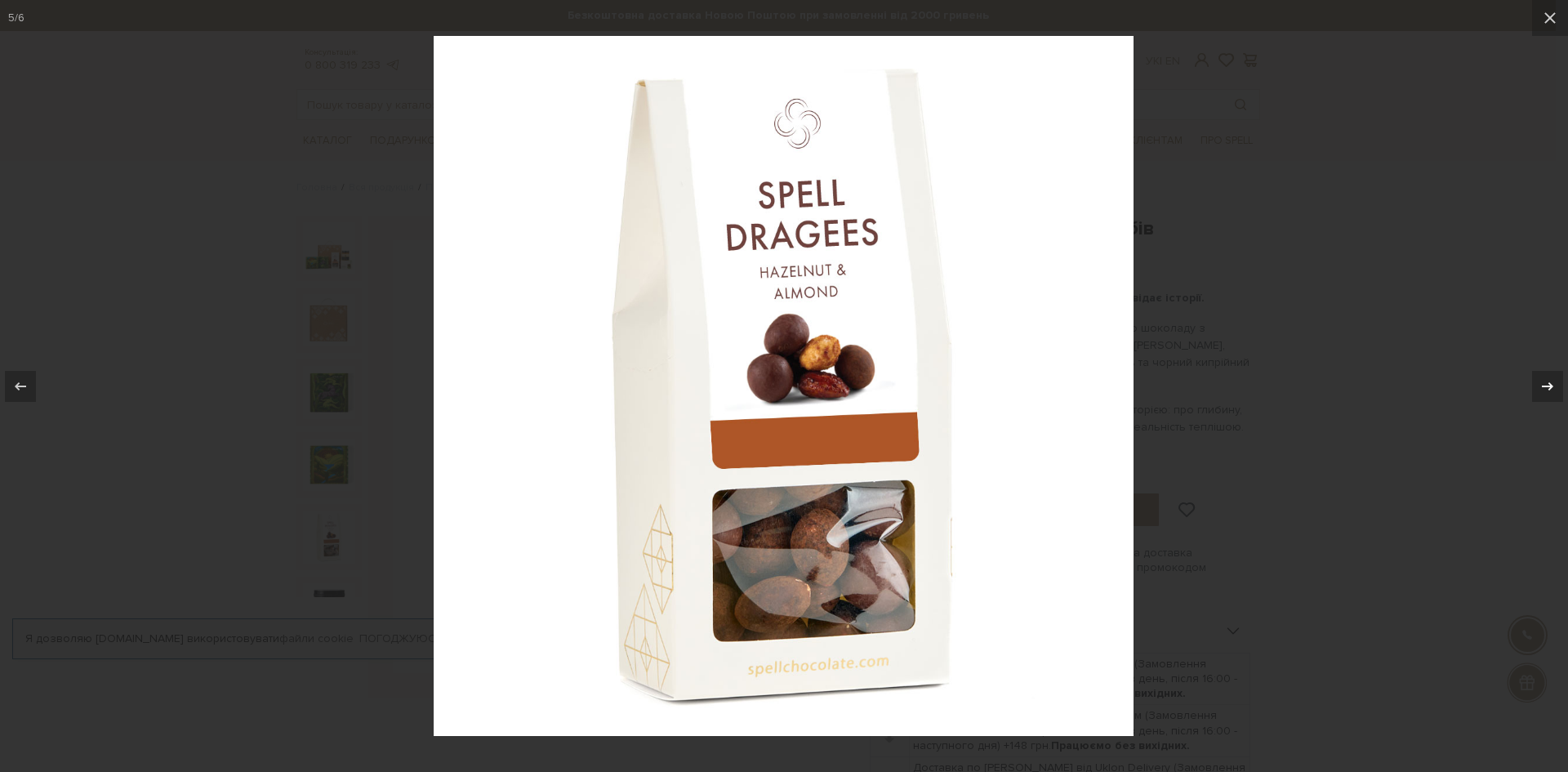
click at [1537, 390] on icon at bounding box center [1547, 386] width 20 height 20
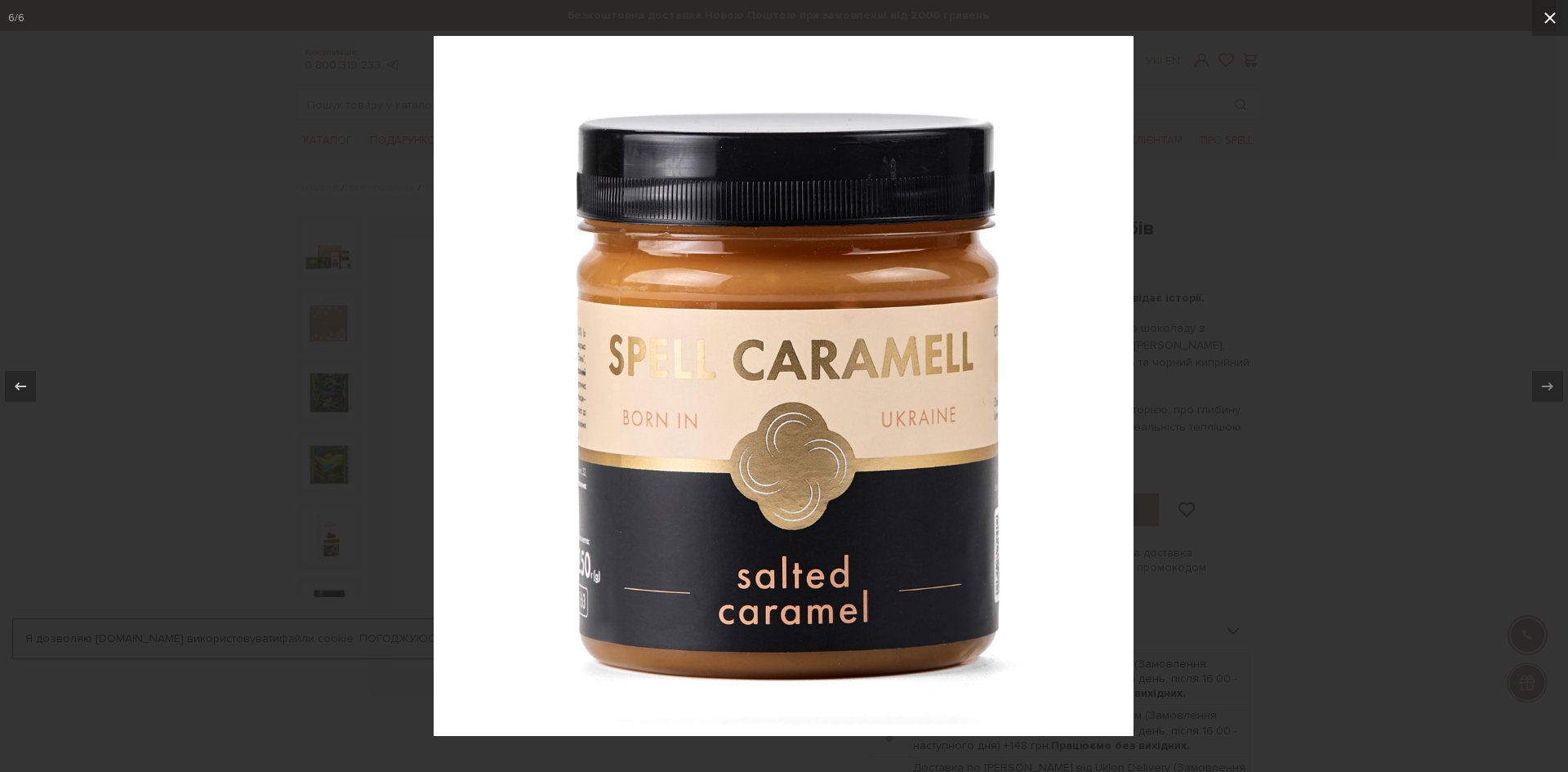
click at [1554, 19] on button at bounding box center [1550, 18] width 36 height 36
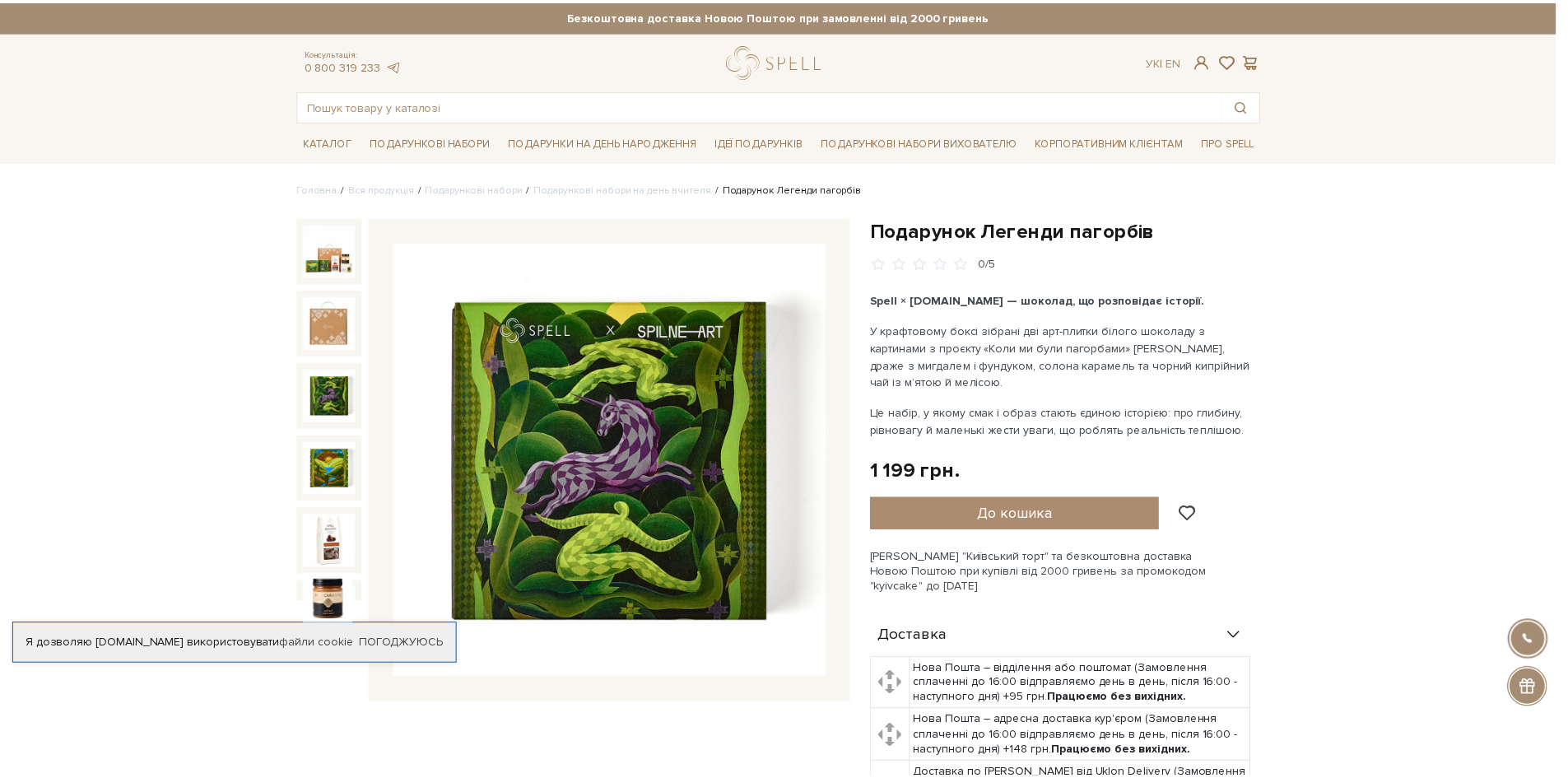
scroll to position [22, 0]
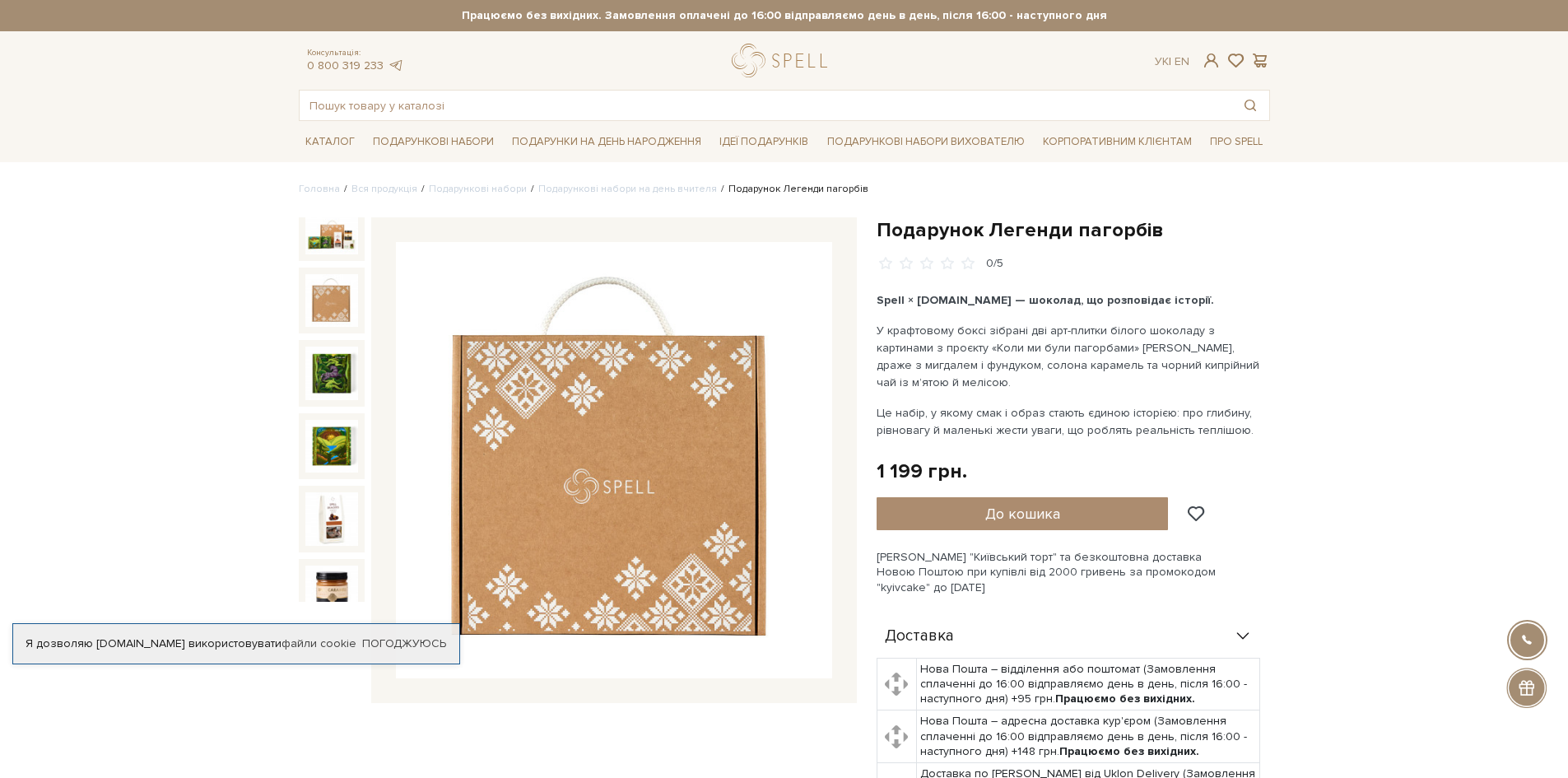
click at [337, 294] on img at bounding box center [332, 300] width 53 height 53
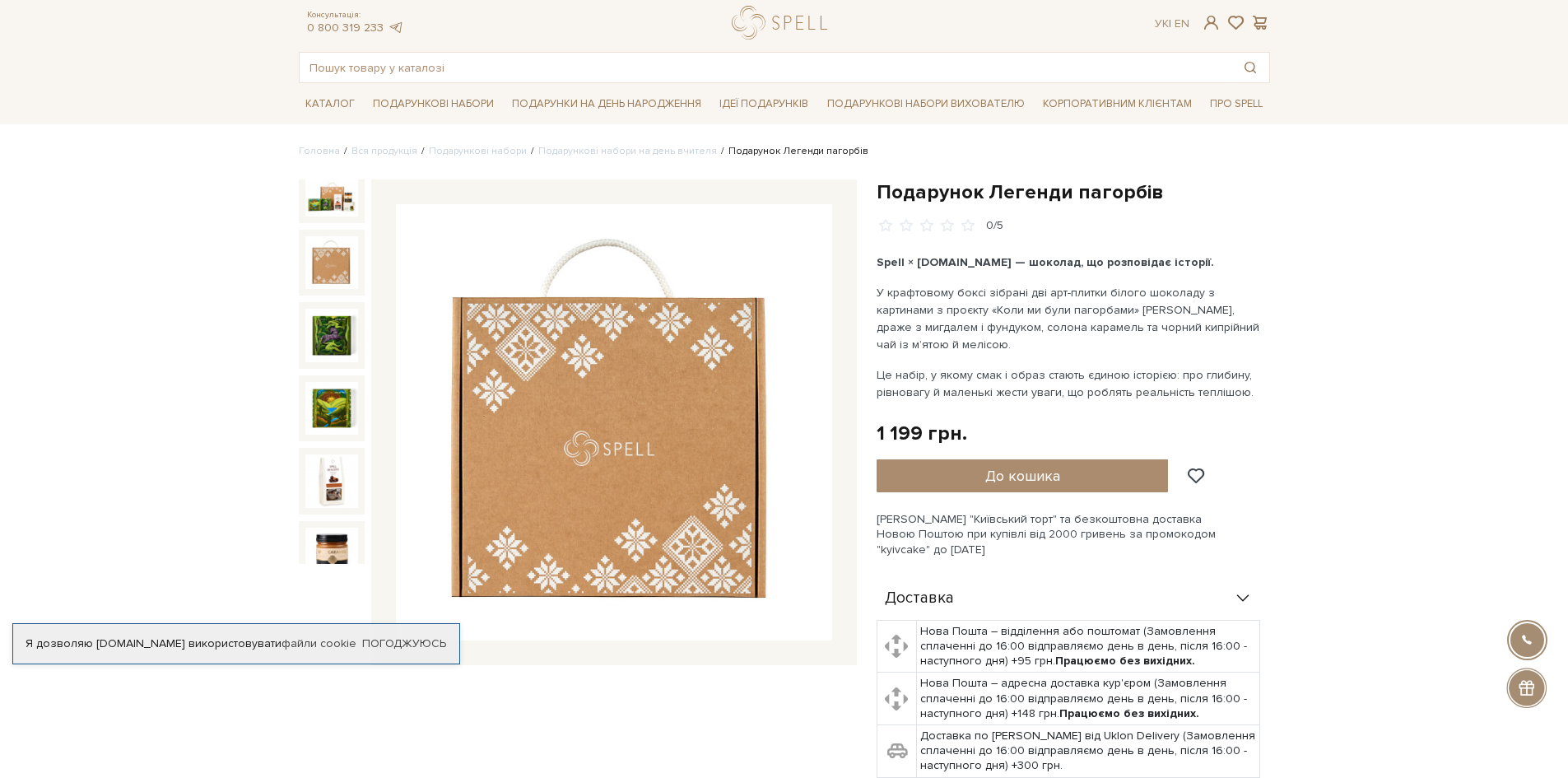
scroll to position [82, 0]
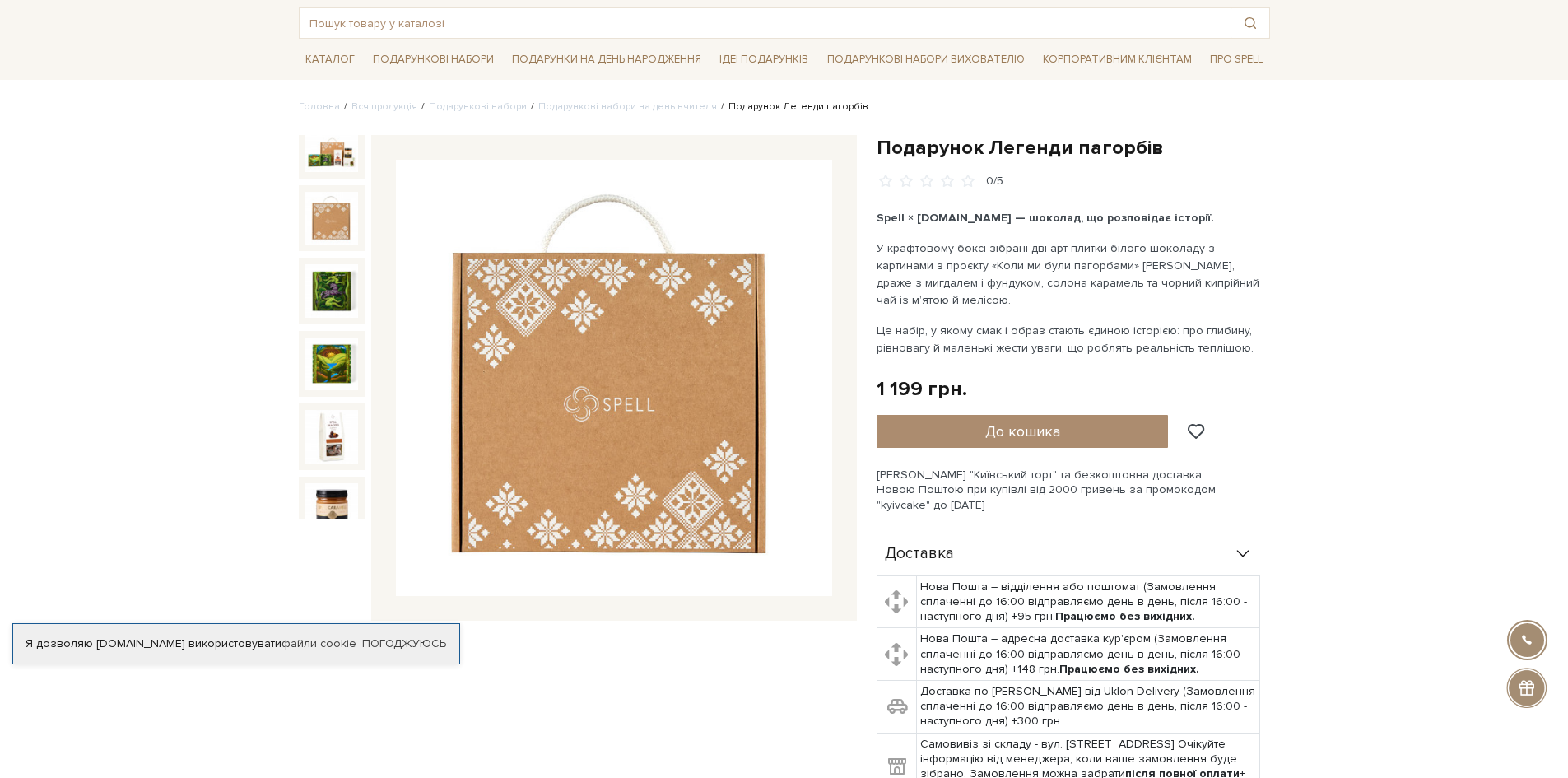
click at [924, 477] on div "Сет Цукерок "Київський торт" та безкоштовна доставка Новою Поштою при купівлі в…" at bounding box center [1073, 490] width 394 height 45
drag, startPoint x: 877, startPoint y: 475, endPoint x: 1034, endPoint y: 470, distance: 157.1
click at [1034, 470] on div "Сет Цукерок "Київський торт" та безкоштовна доставка Новою Поштою при купівлі в…" at bounding box center [1073, 490] width 394 height 45
copy div "Сет Цукерок "Київський торт""
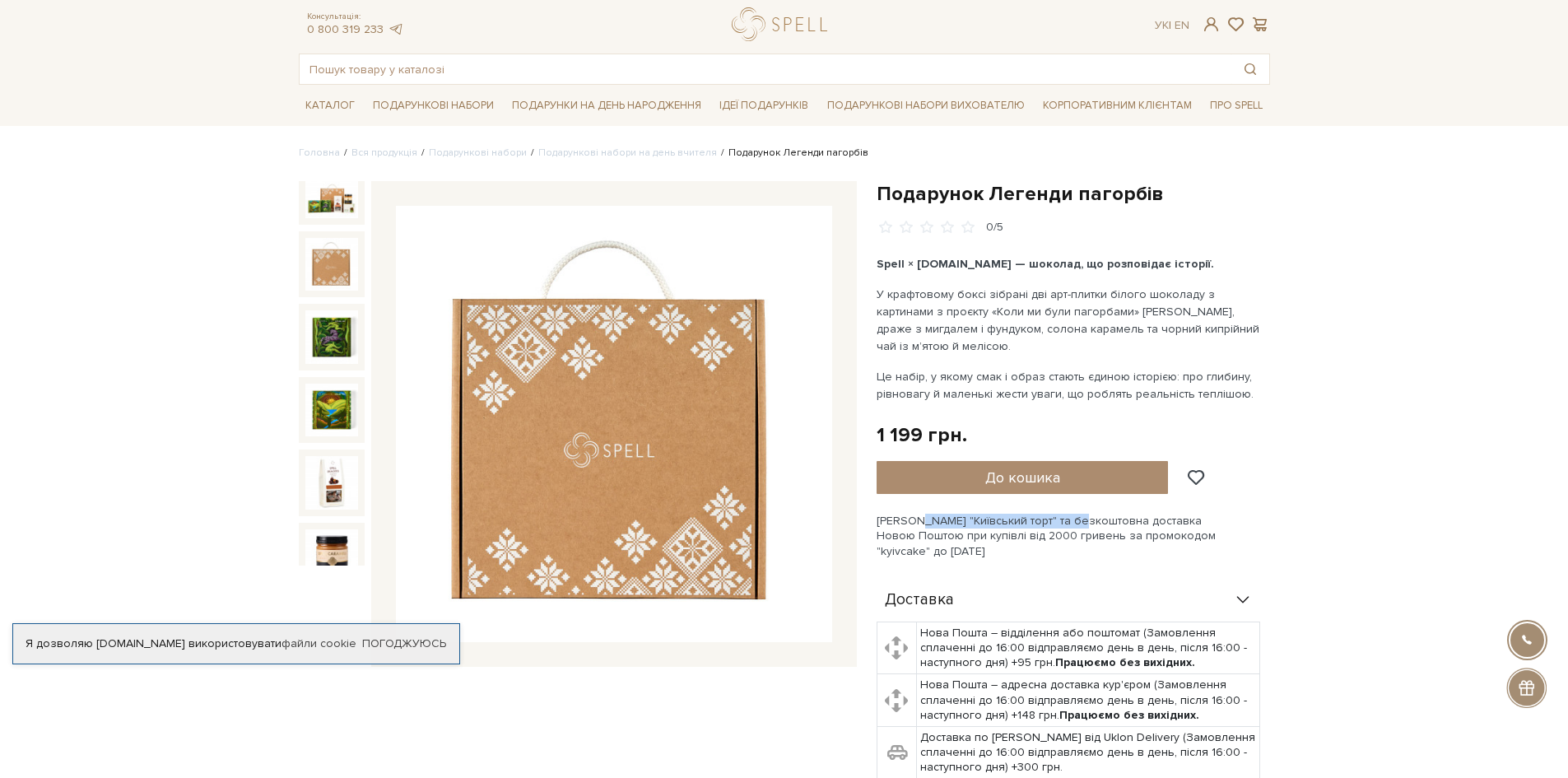
scroll to position [0, 0]
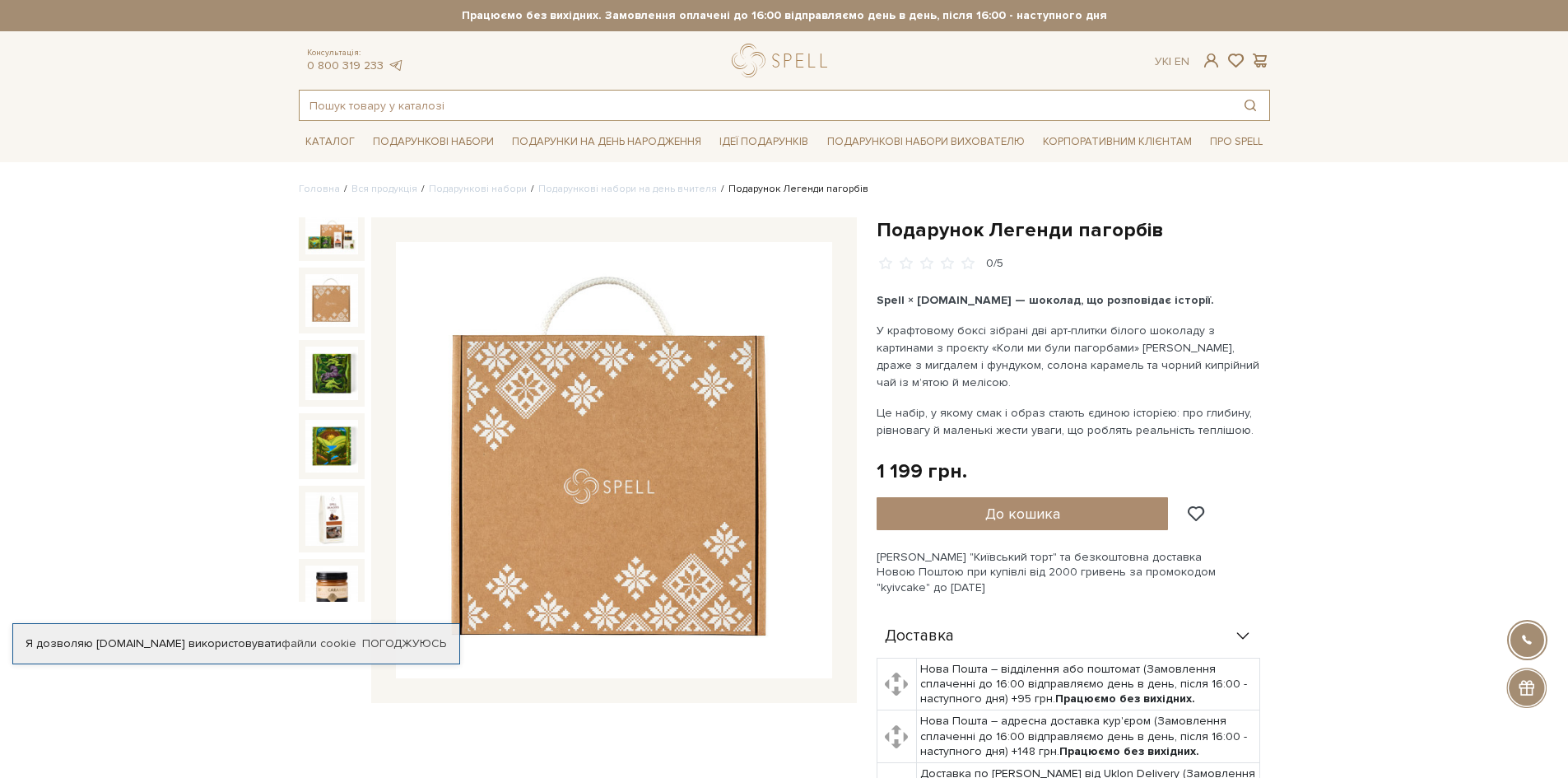
click at [489, 105] on input "text" at bounding box center [765, 105] width 932 height 29
paste input "Сет Цукерок "Київський торт""
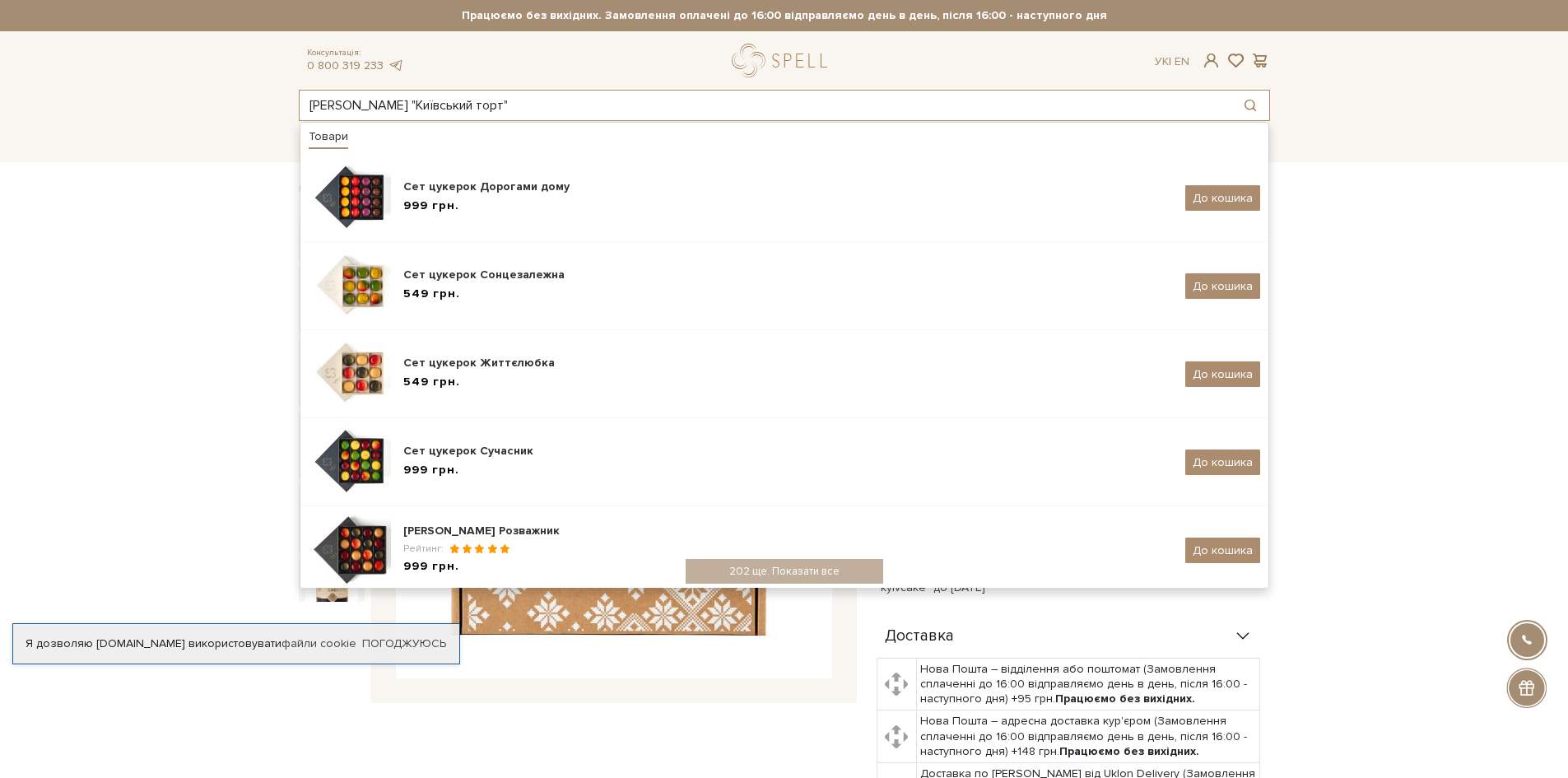
type input "Сет Цукерок "Київський торт""
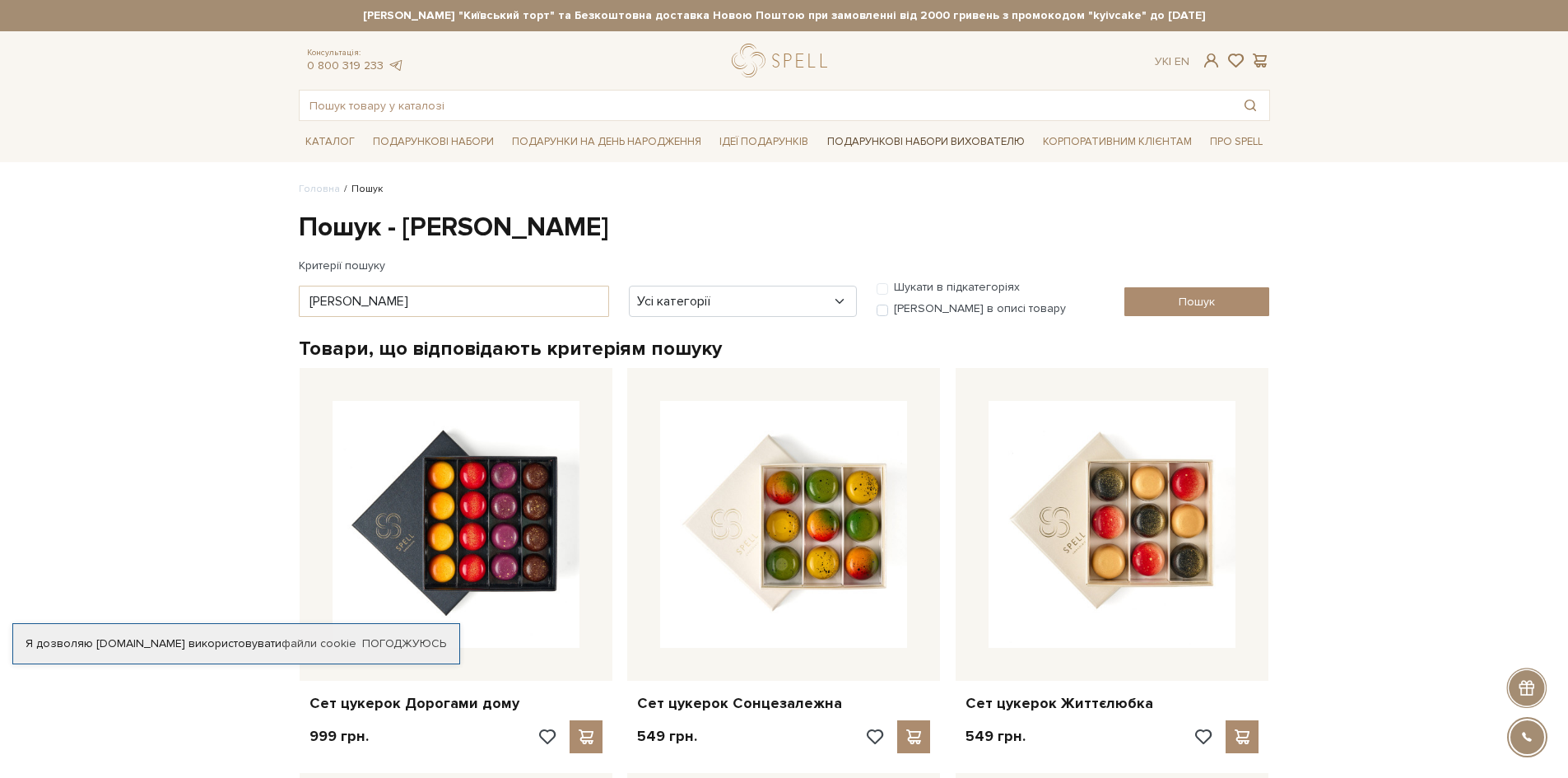
click at [957, 136] on link "Подарункові набори вихователю" at bounding box center [926, 142] width 211 height 28
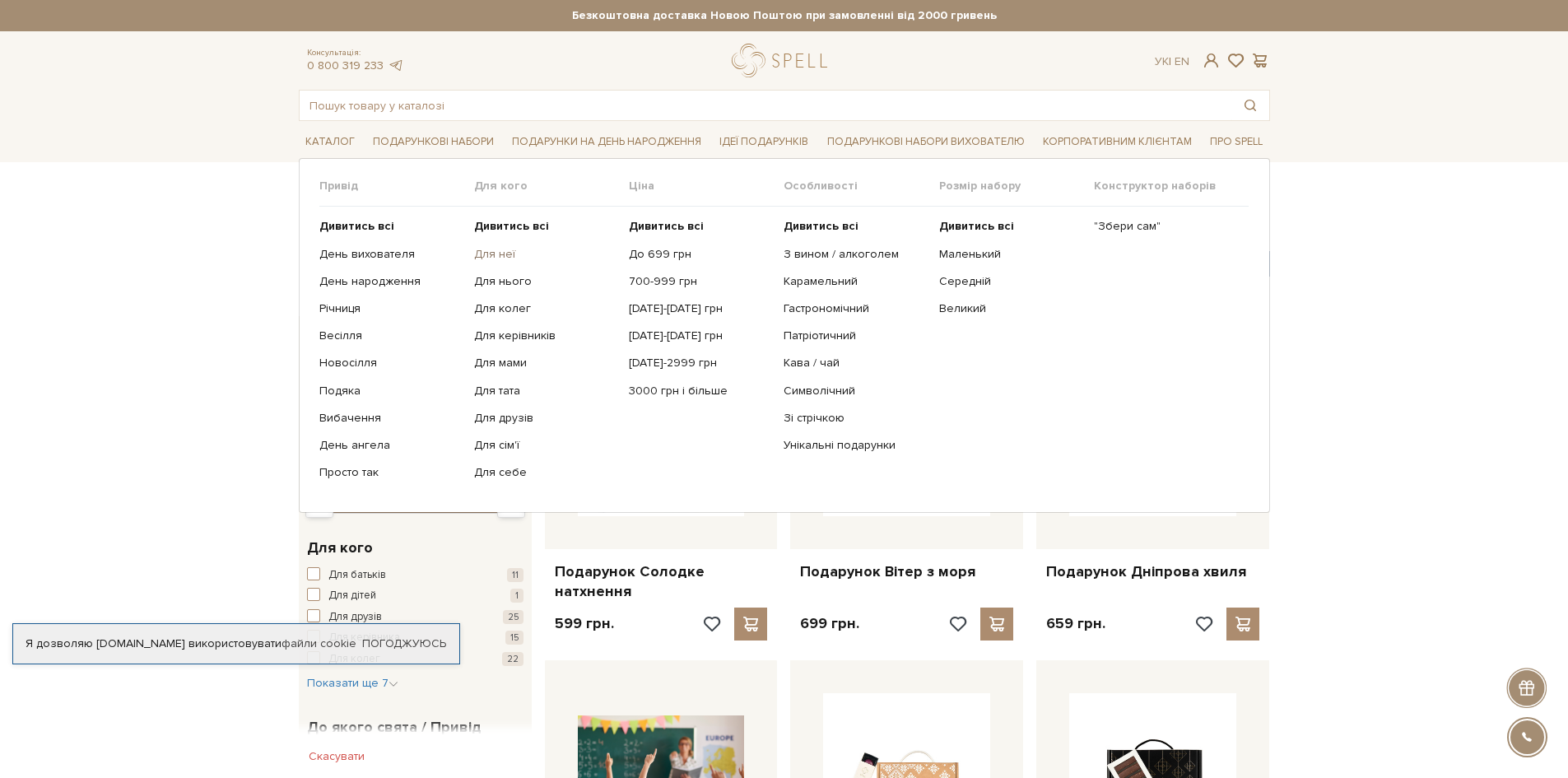
click at [501, 251] on link "Для неї" at bounding box center [545, 254] width 142 height 15
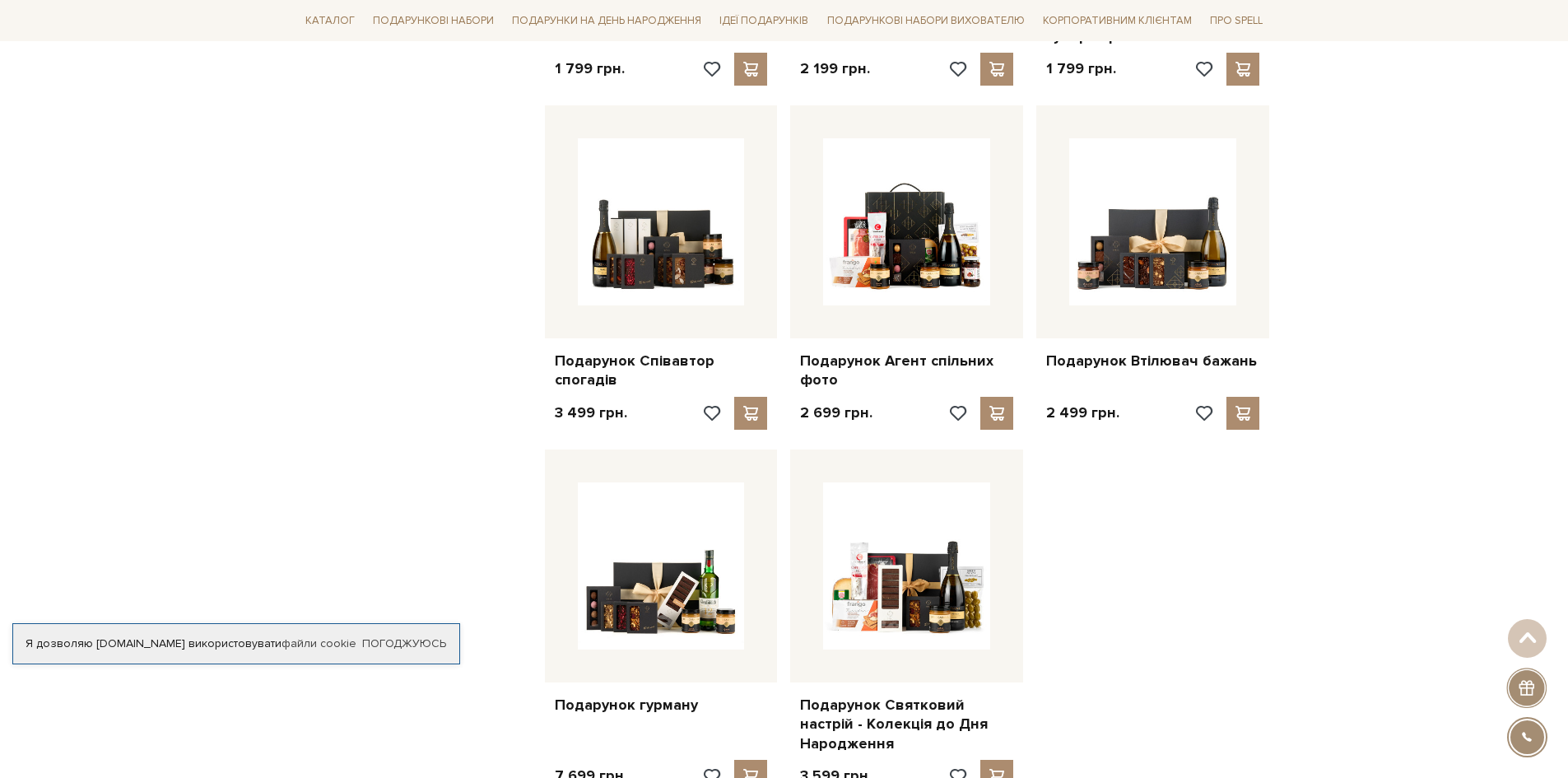
scroll to position [1729, 0]
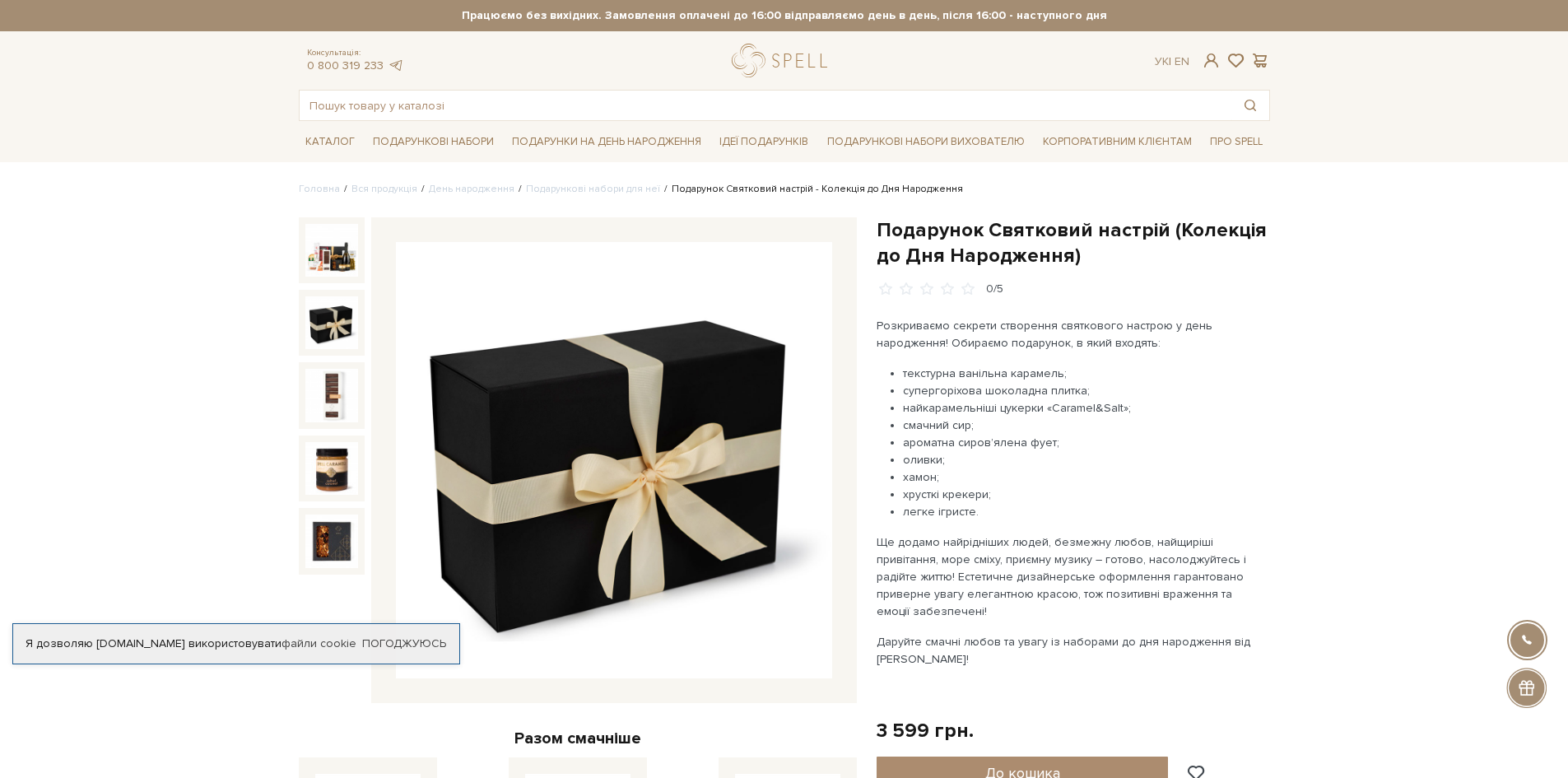
click at [337, 320] on img at bounding box center [332, 322] width 53 height 53
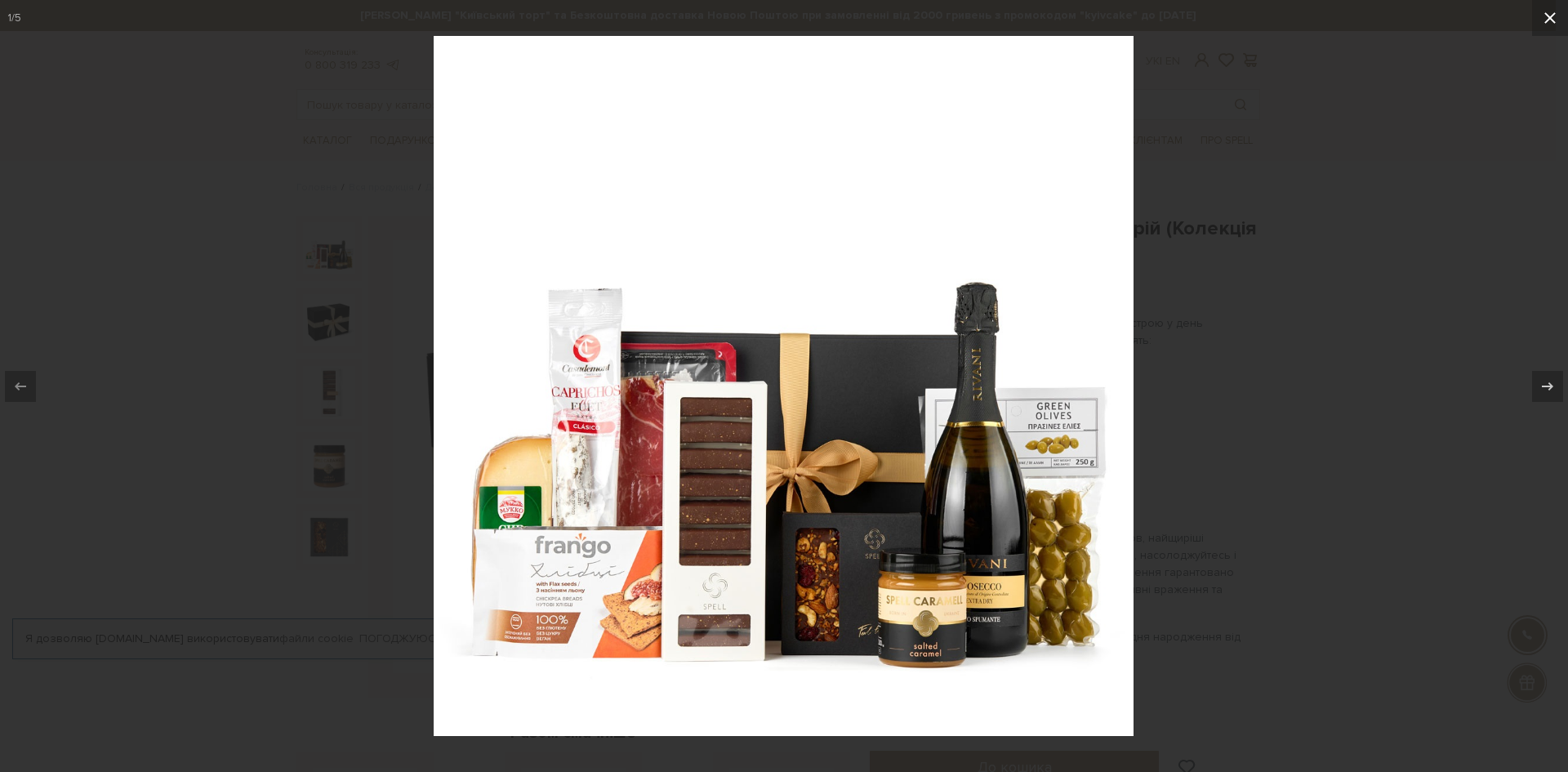
click at [1548, 24] on icon at bounding box center [1549, 18] width 20 height 20
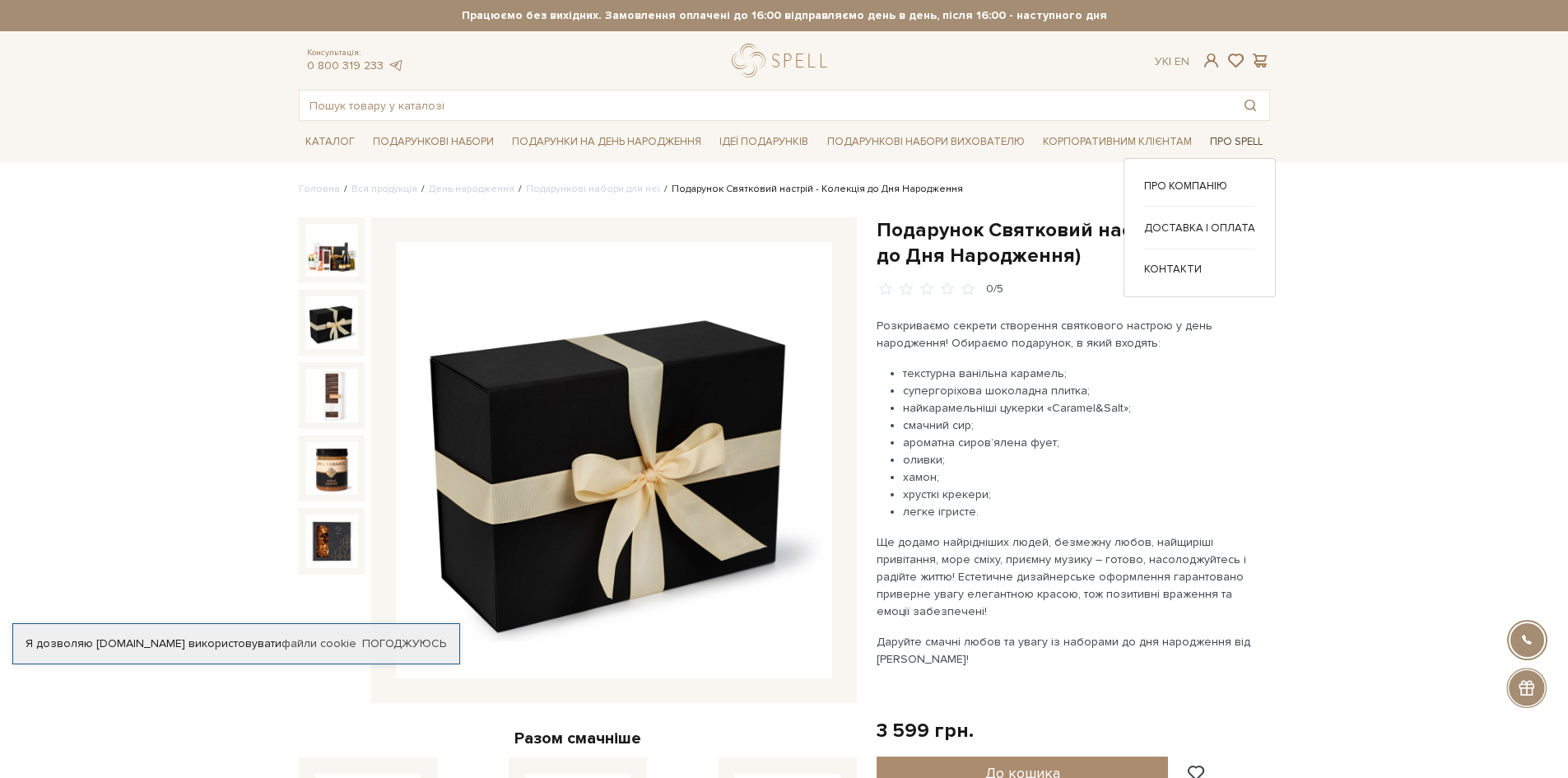
click at [1237, 139] on link "Про Spell" at bounding box center [1236, 142] width 66 height 26
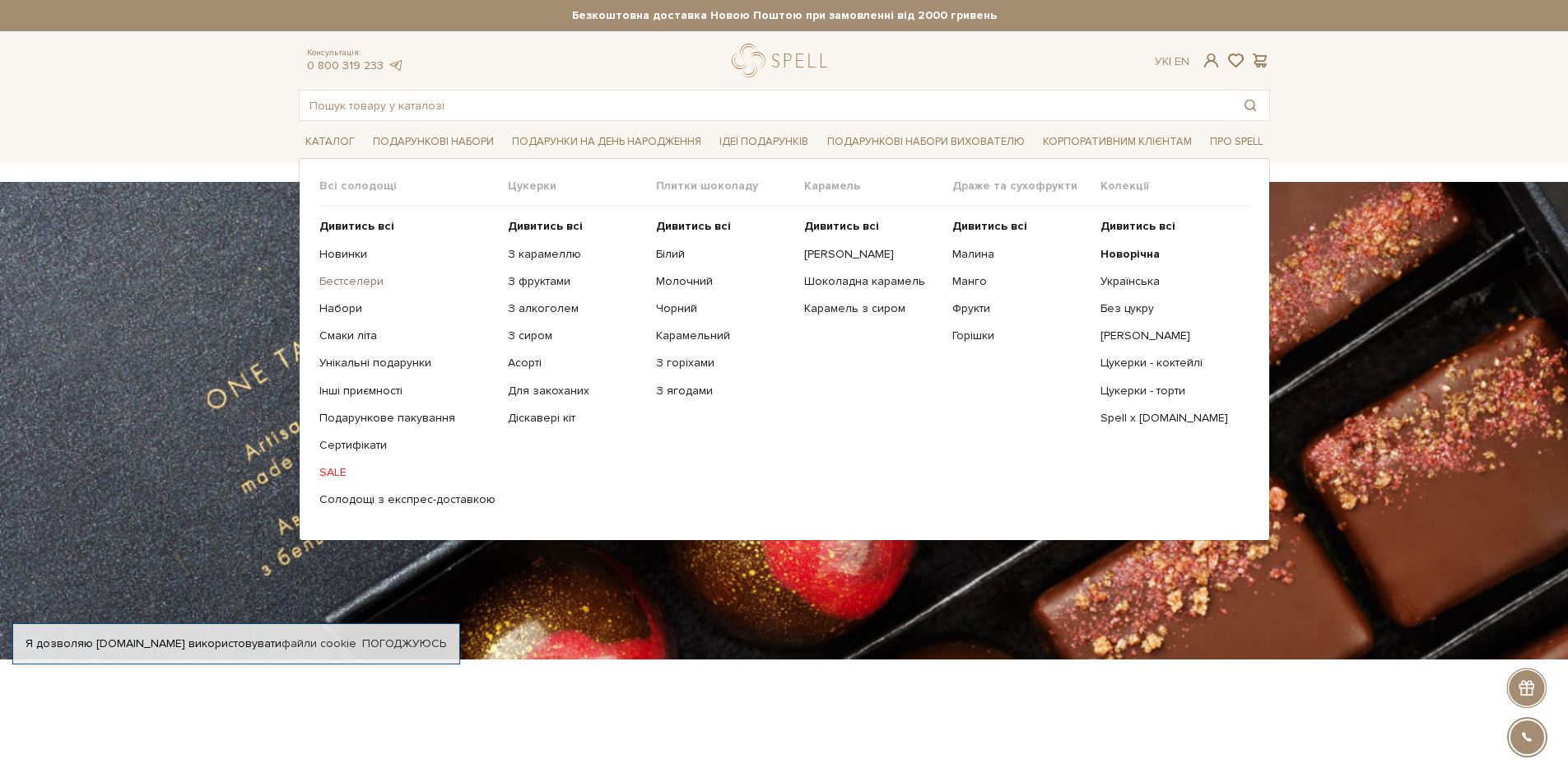
click at [347, 281] on link "Бестселери" at bounding box center [408, 281] width 176 height 15
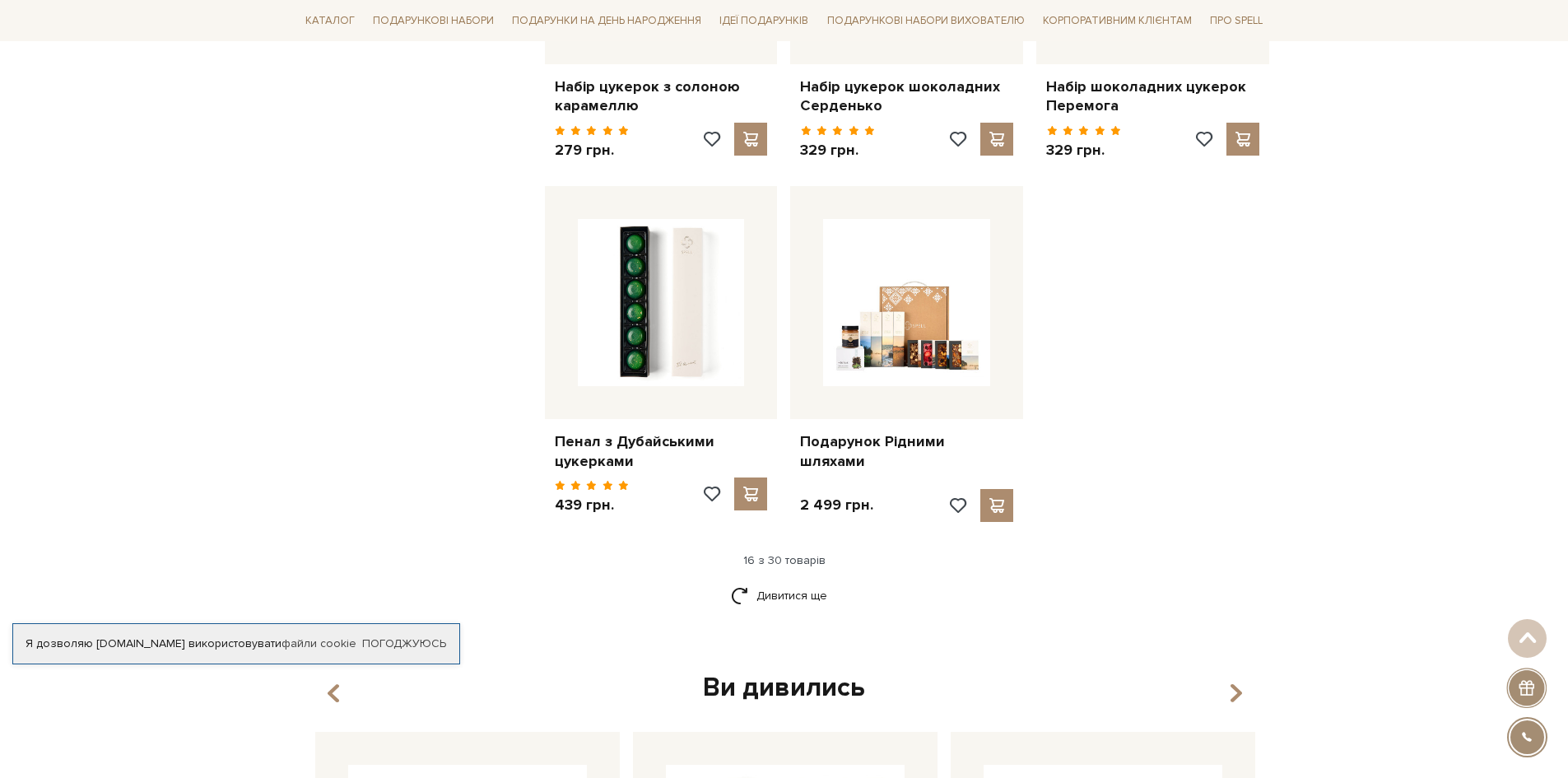
scroll to position [1976, 0]
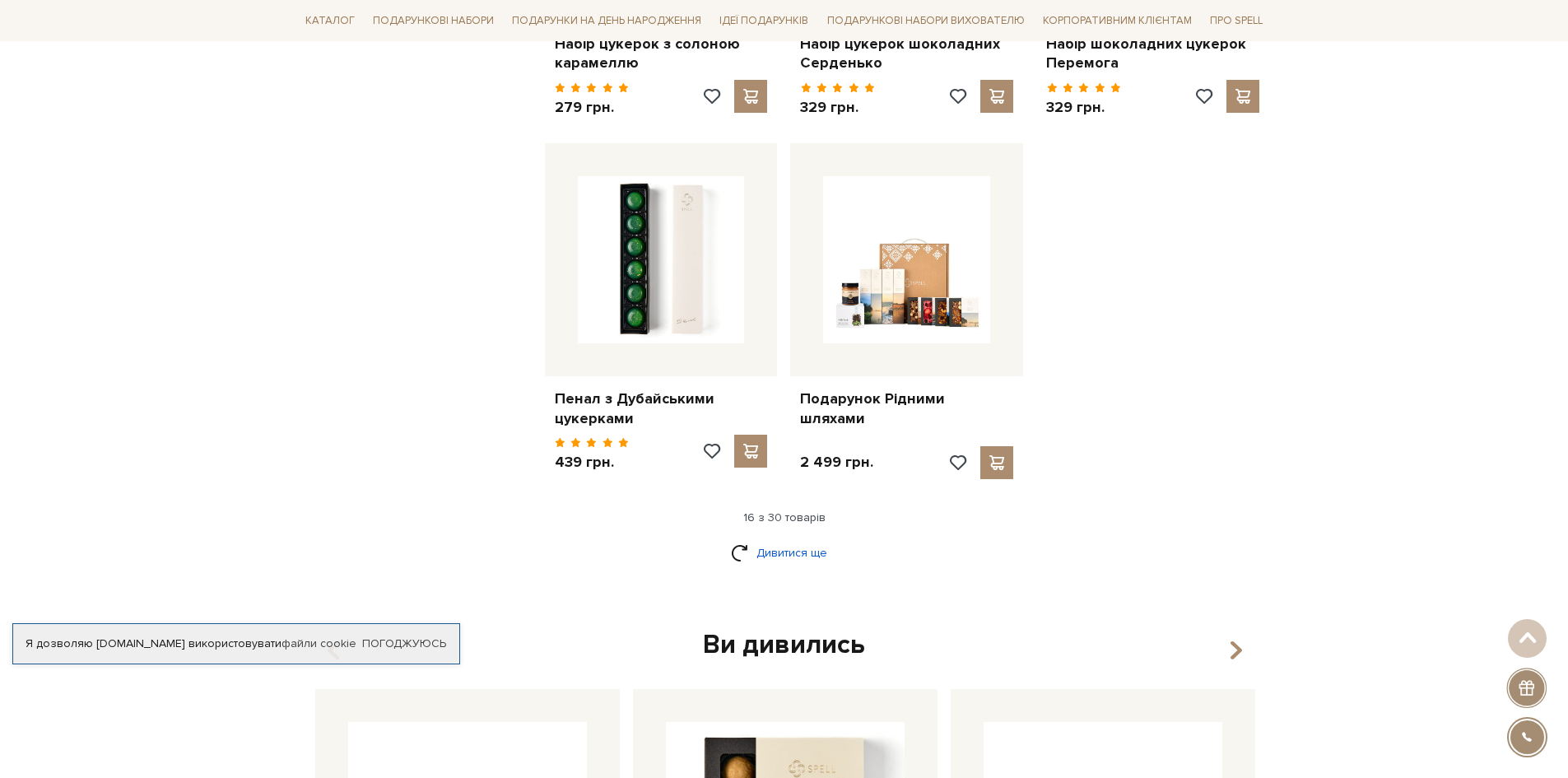
click at [793, 539] on link "Дивитися ще" at bounding box center [785, 553] width 107 height 28
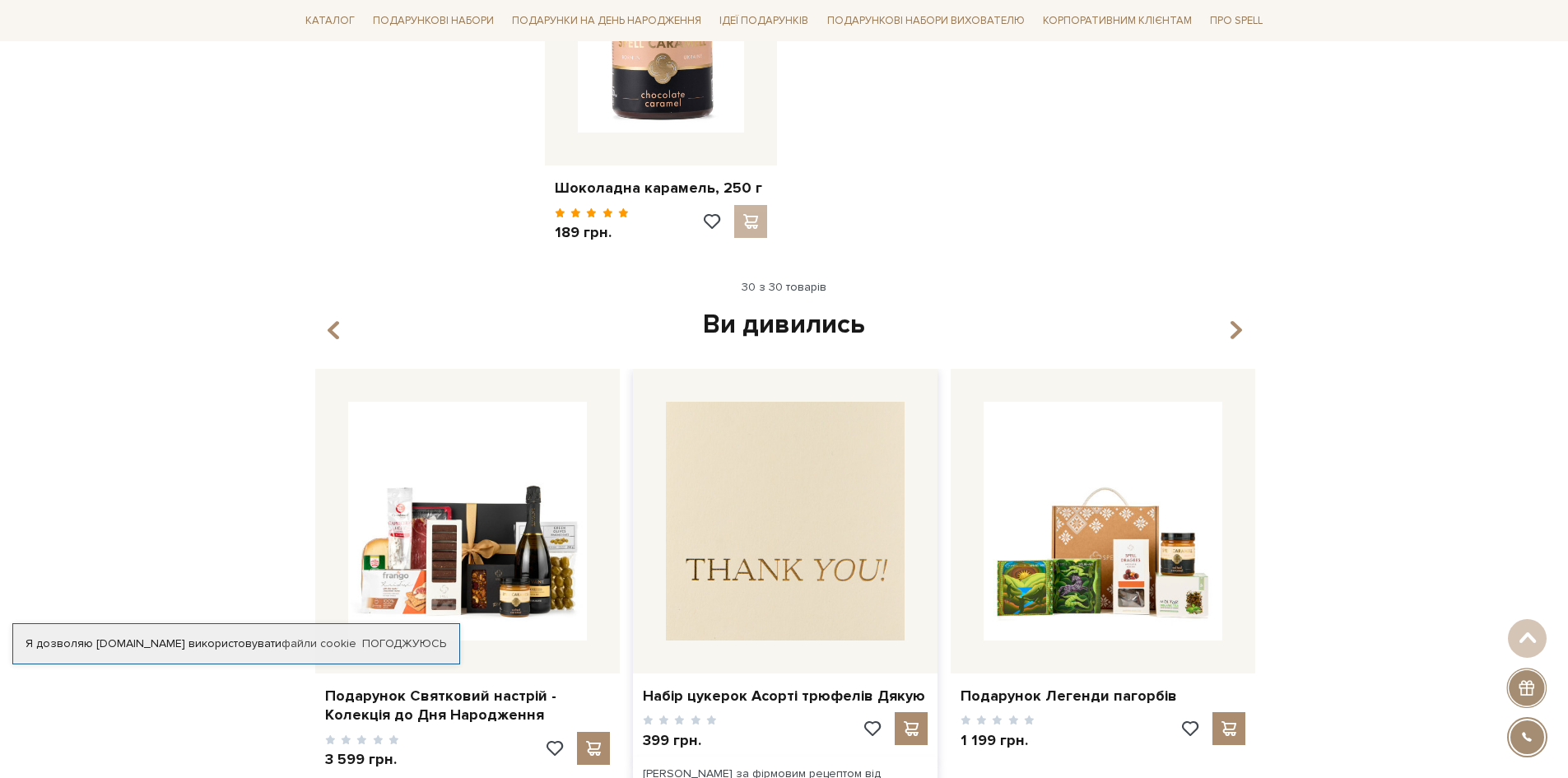
scroll to position [4034, 0]
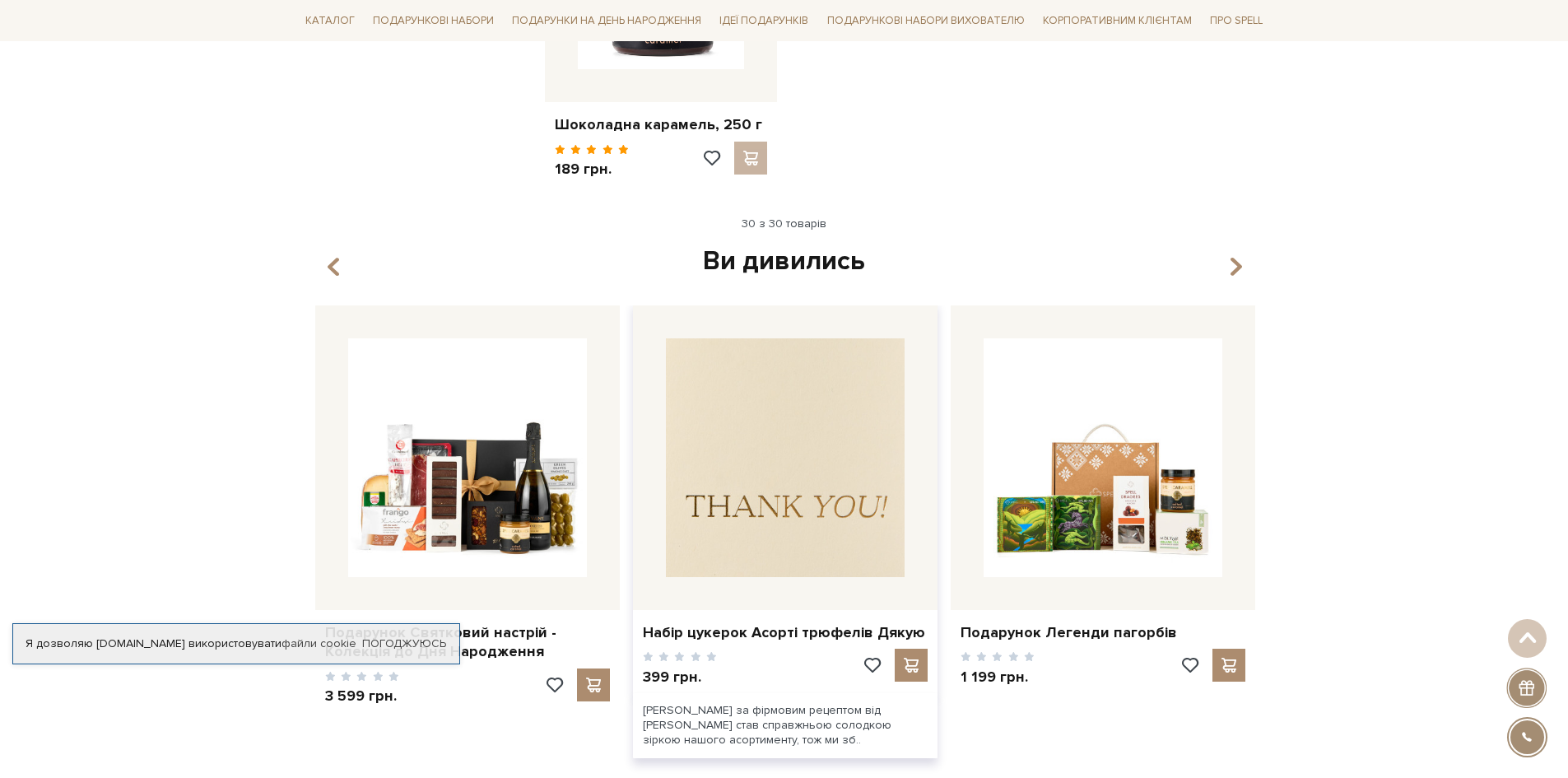
click at [819, 429] on img at bounding box center [785, 458] width 238 height 238
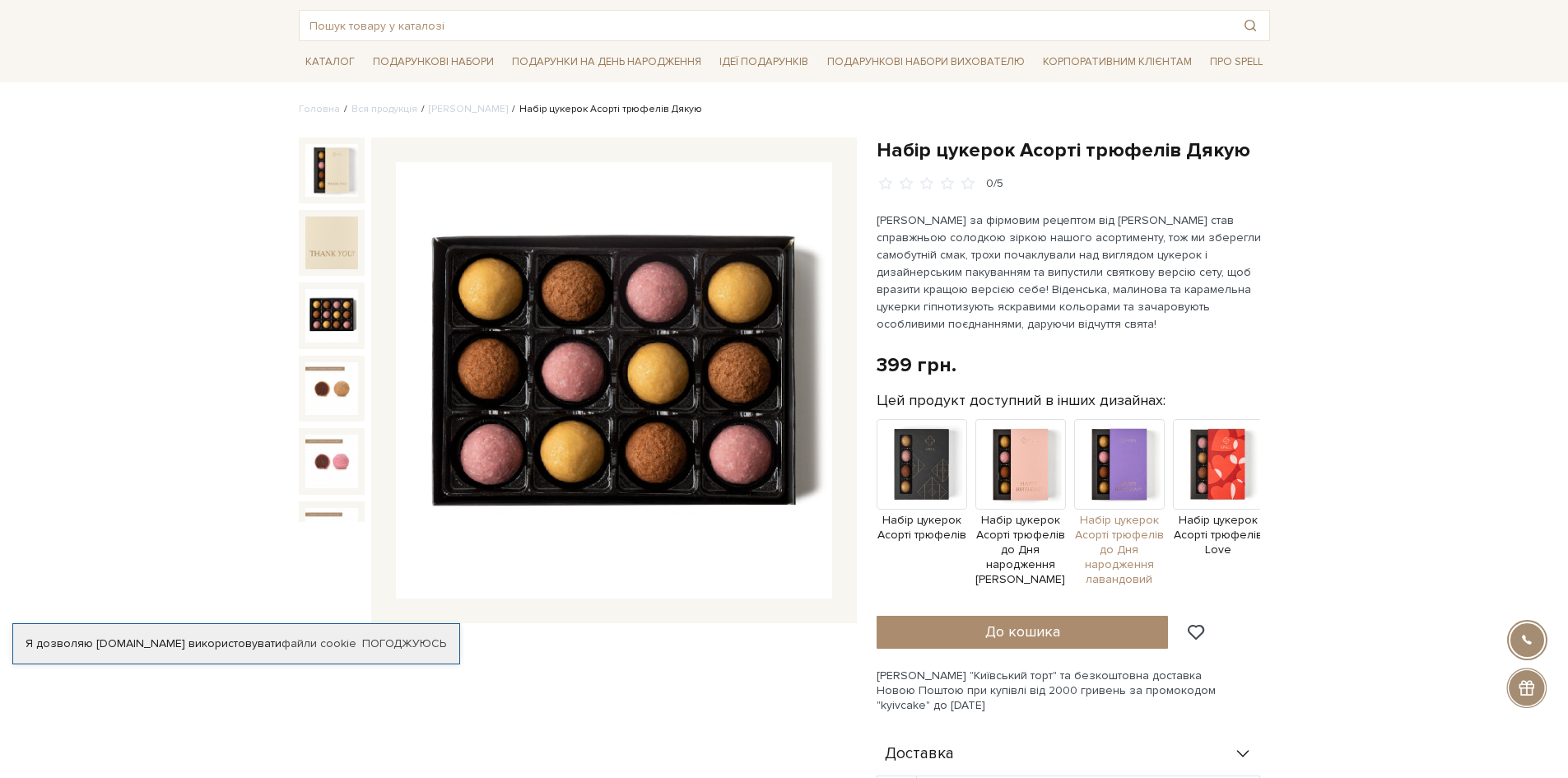
scroll to position [82, 0]
